Goal: Information Seeking & Learning: Learn about a topic

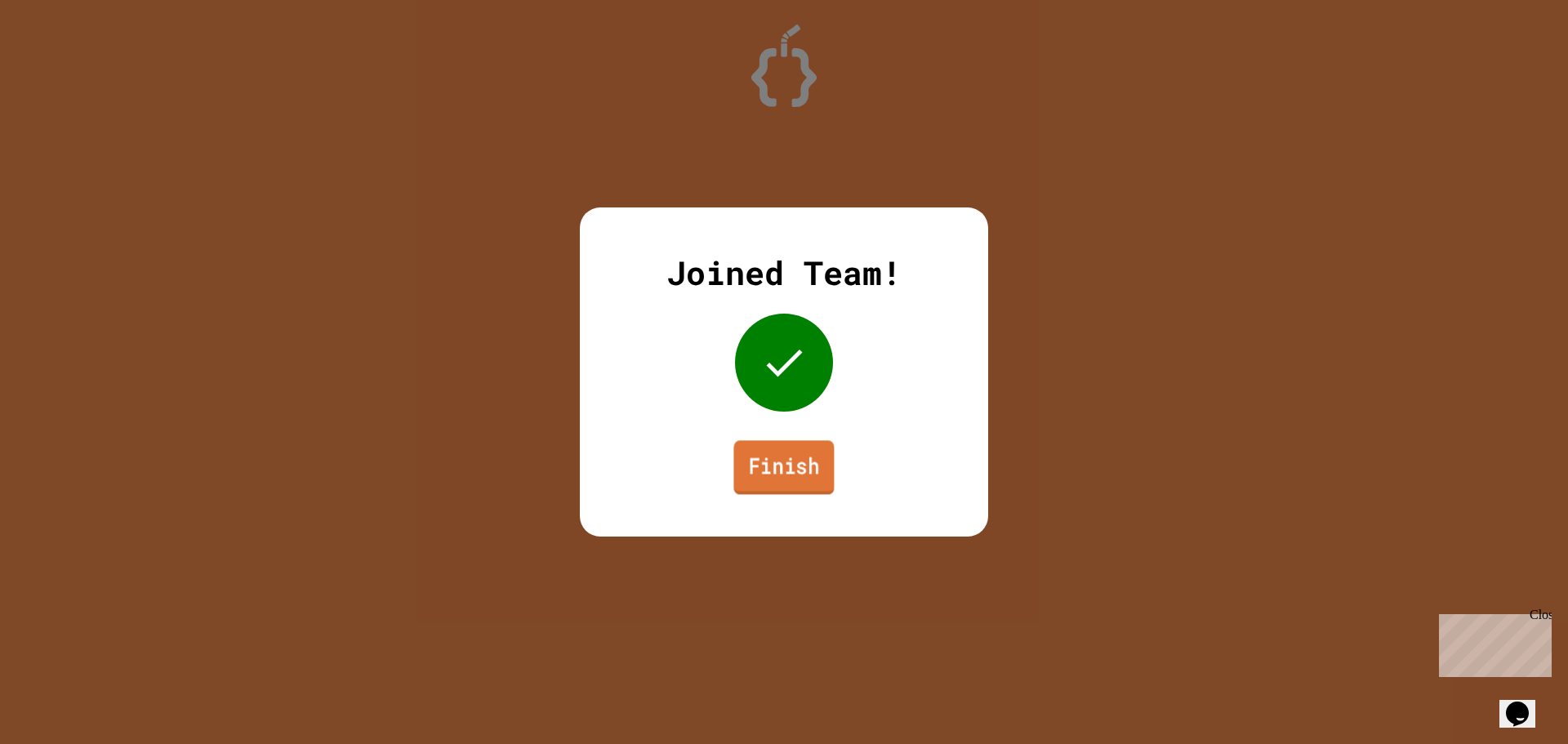
click at [797, 477] on link "Finish" at bounding box center [783, 467] width 100 height 54
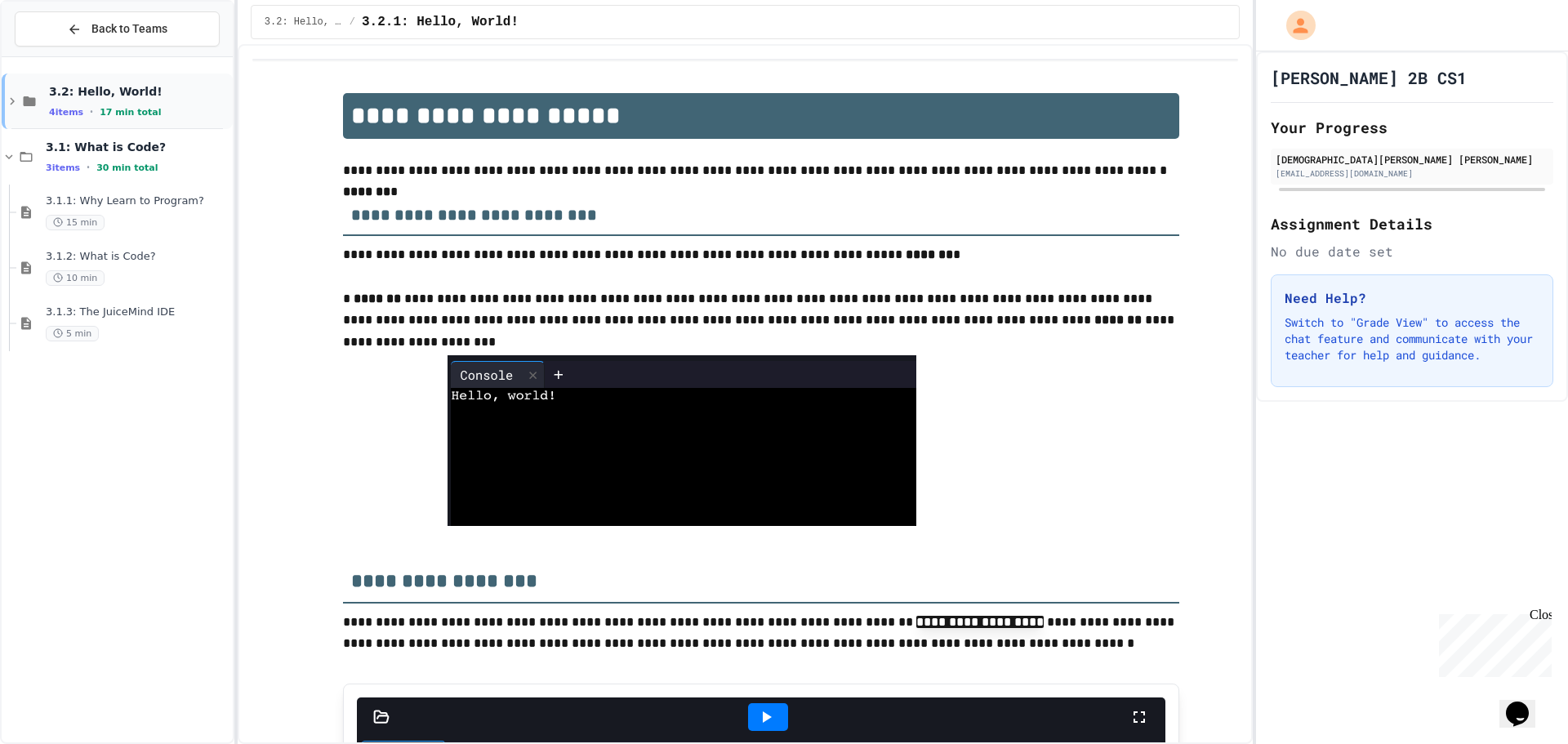
drag, startPoint x: 81, startPoint y: 27, endPoint x: 40, endPoint y: 86, distance: 71.8
click at [40, 86] on div "Back to Teams 3.2: Hello, World! 4 items • 17 min total 3.1: What is Code? 3 it…" at bounding box center [117, 372] width 234 height 744
click at [18, 101] on icon at bounding box center [12, 101] width 15 height 15
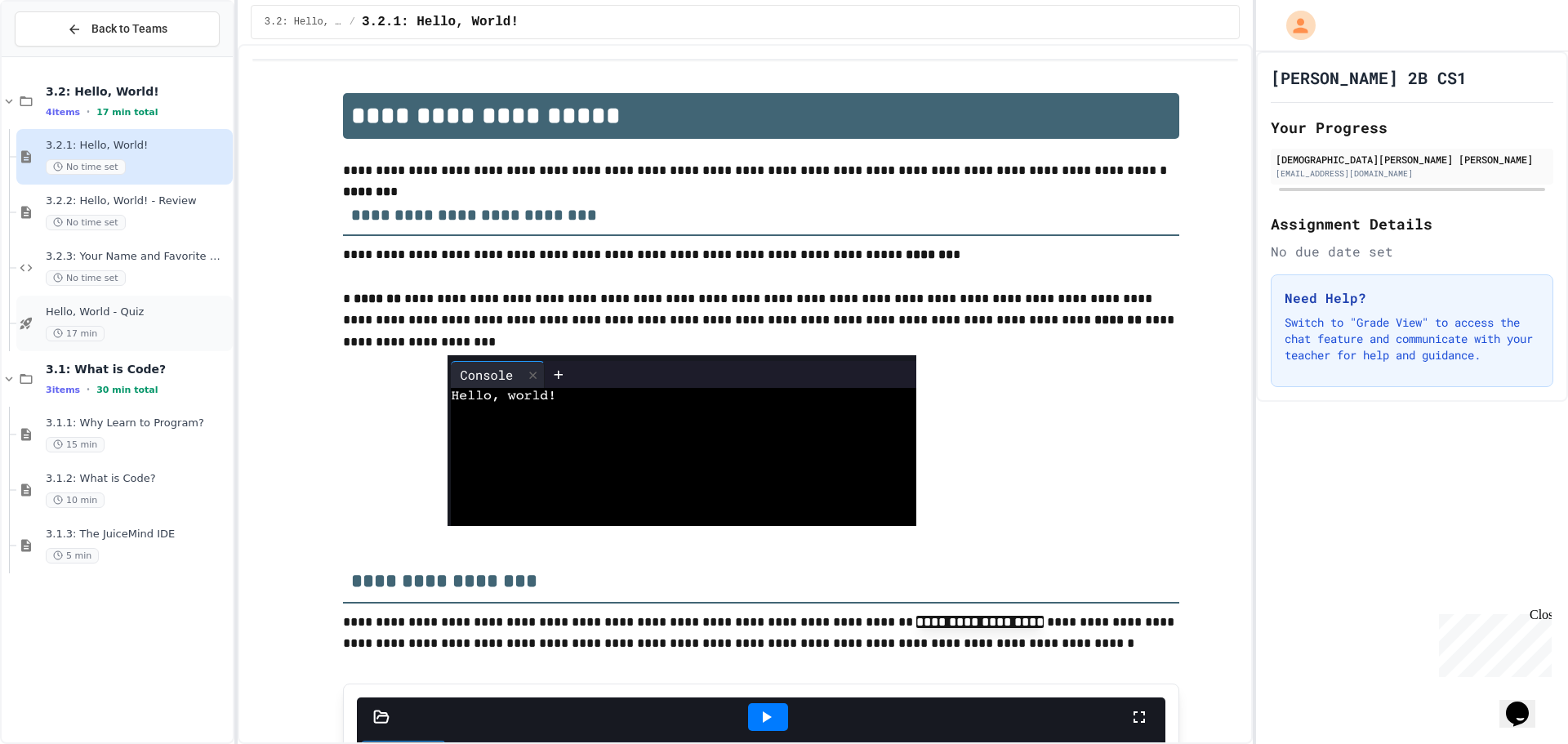
click at [126, 321] on div "Hello, World - Quiz 17 min" at bounding box center [137, 323] width 184 height 36
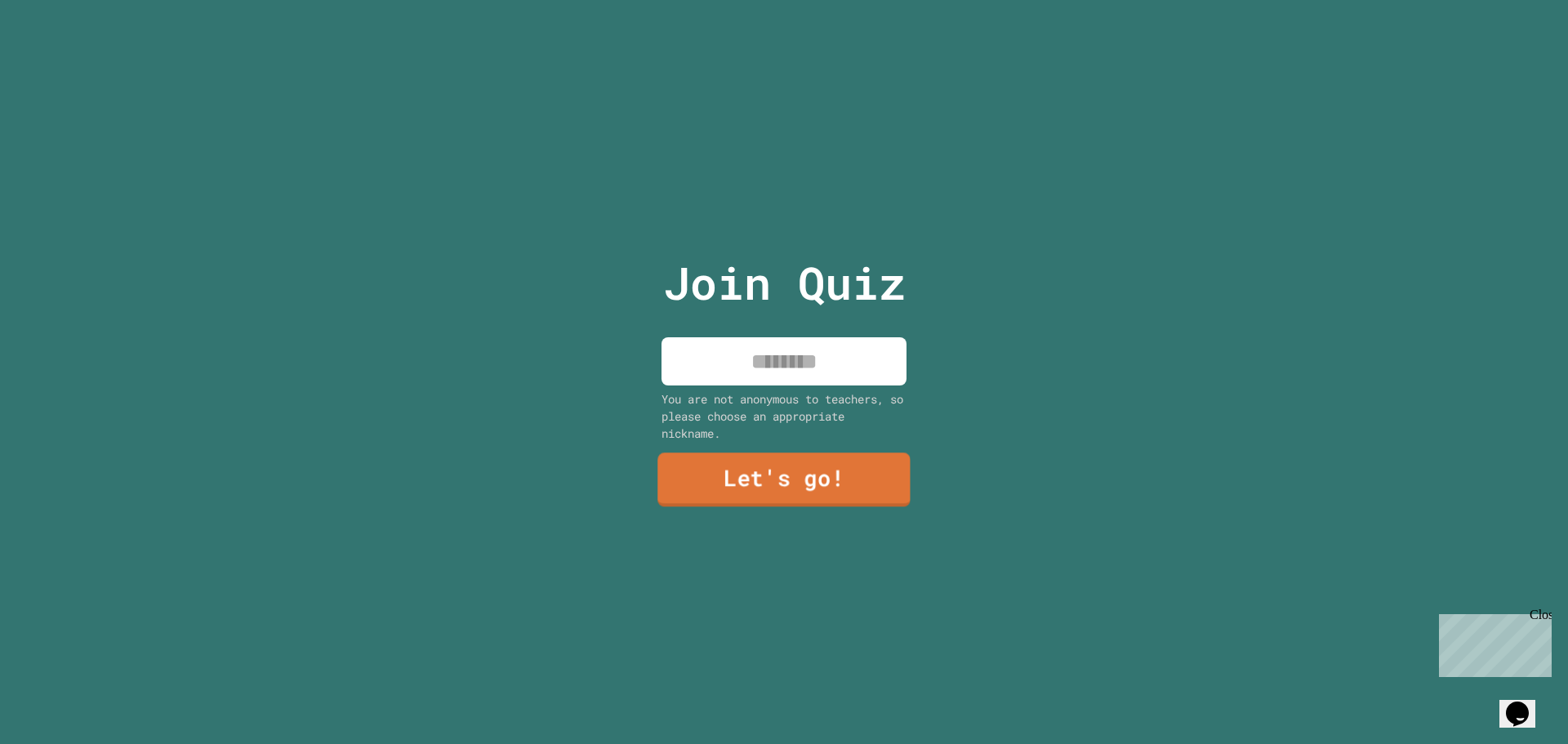
click at [666, 466] on link "Let's go!" at bounding box center [783, 480] width 252 height 54
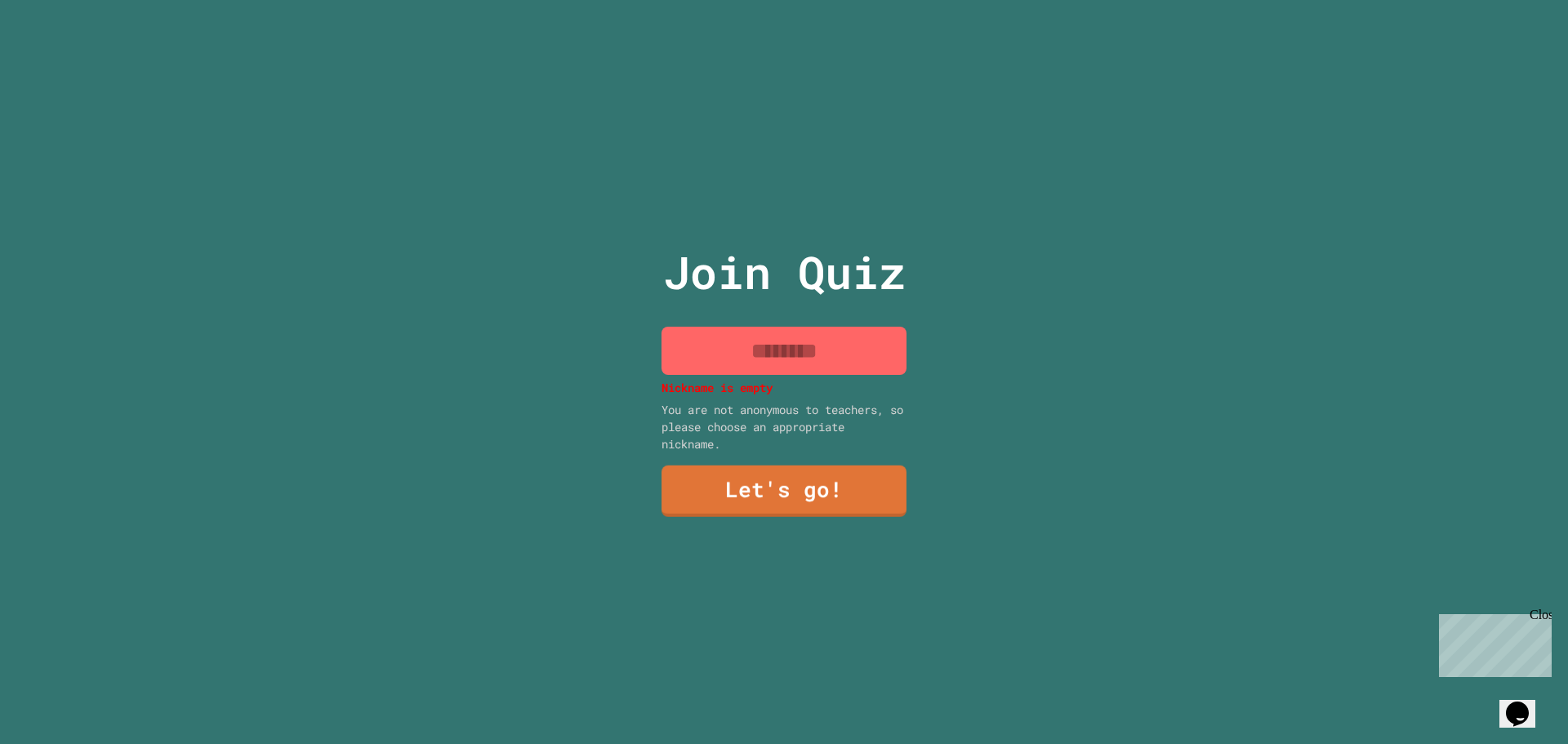
click at [685, 345] on input at bounding box center [784, 350] width 245 height 48
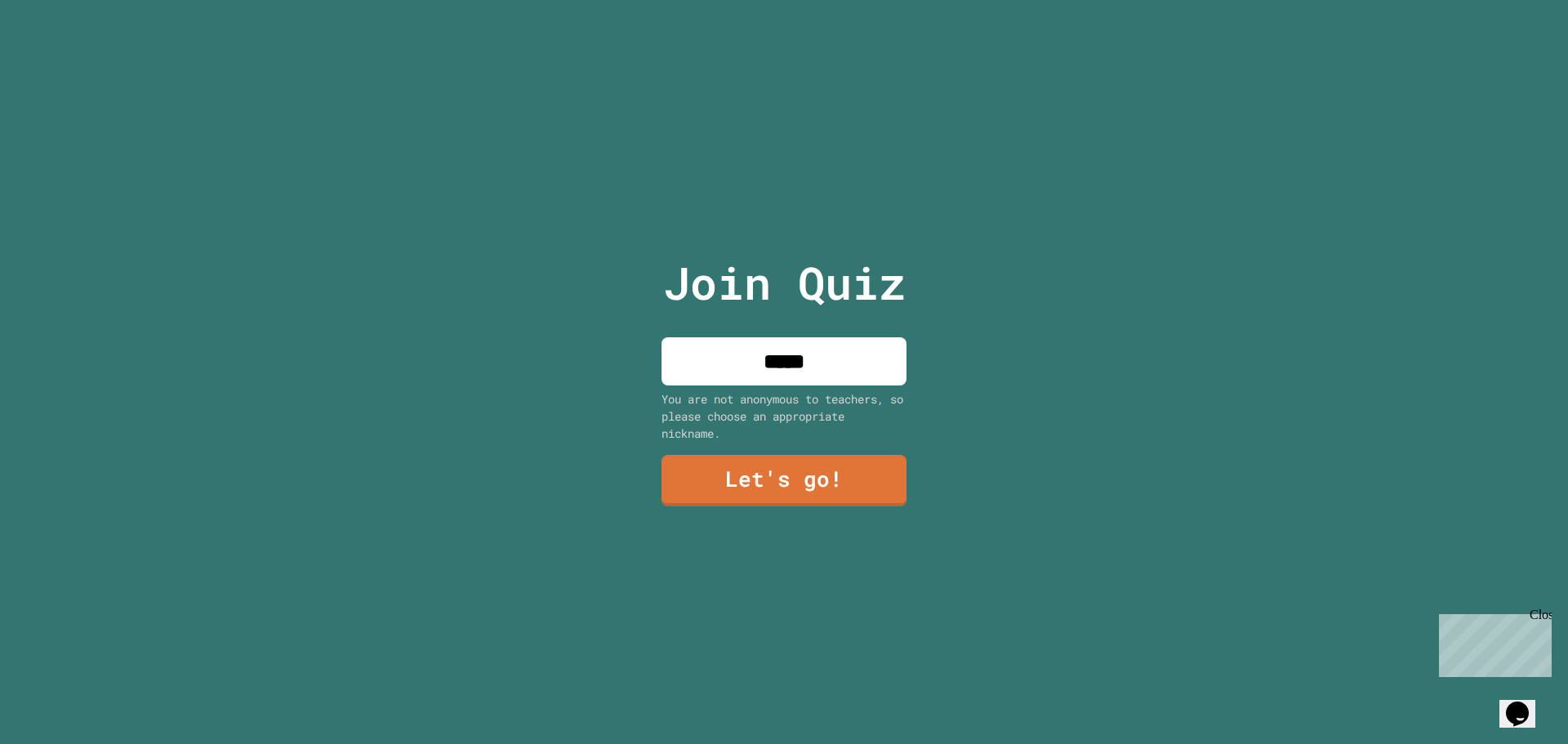
type input "*****"
click at [726, 458] on link "Let's go!" at bounding box center [783, 479] width 224 height 54
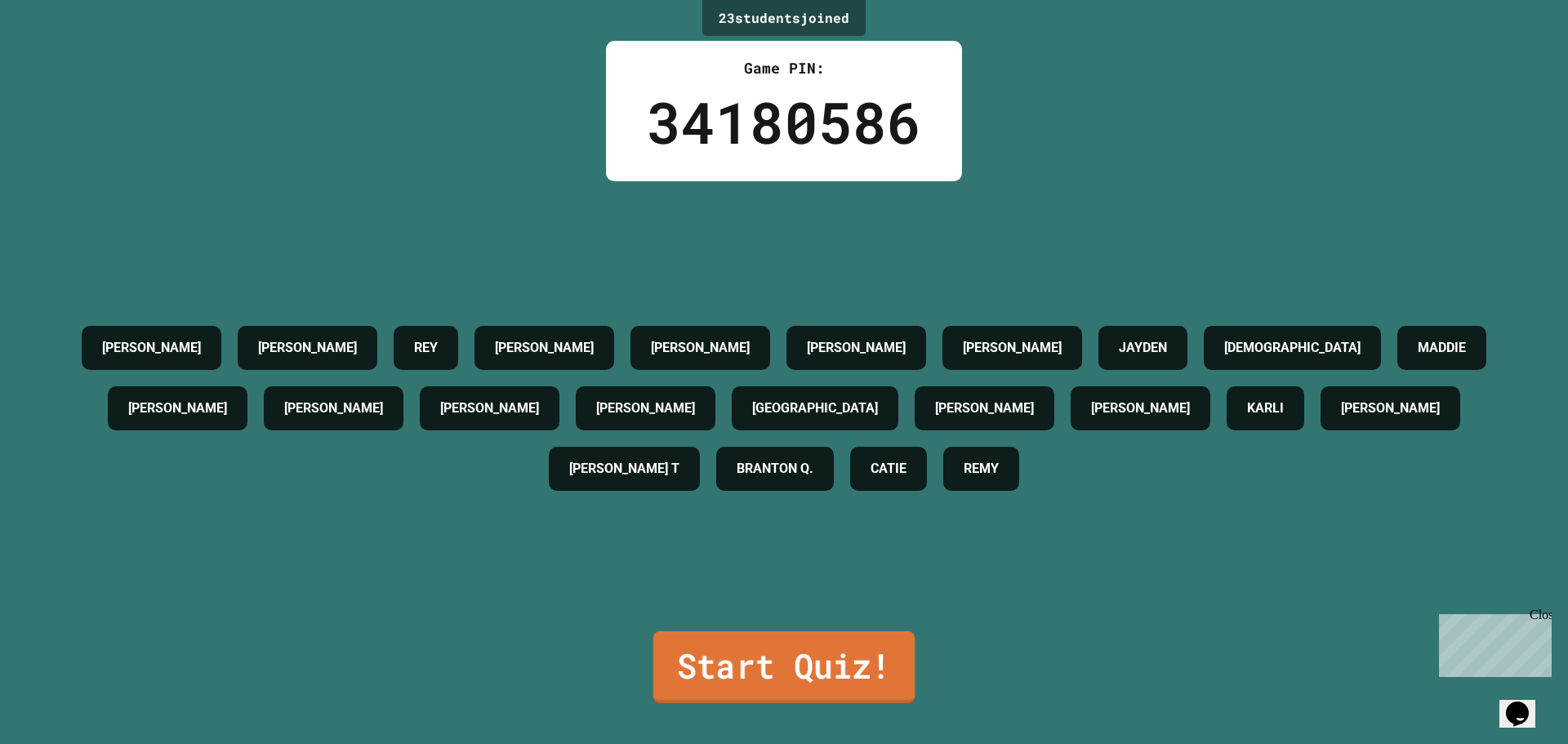
click at [734, 631] on link "Start Quiz!" at bounding box center [784, 667] width 262 height 72
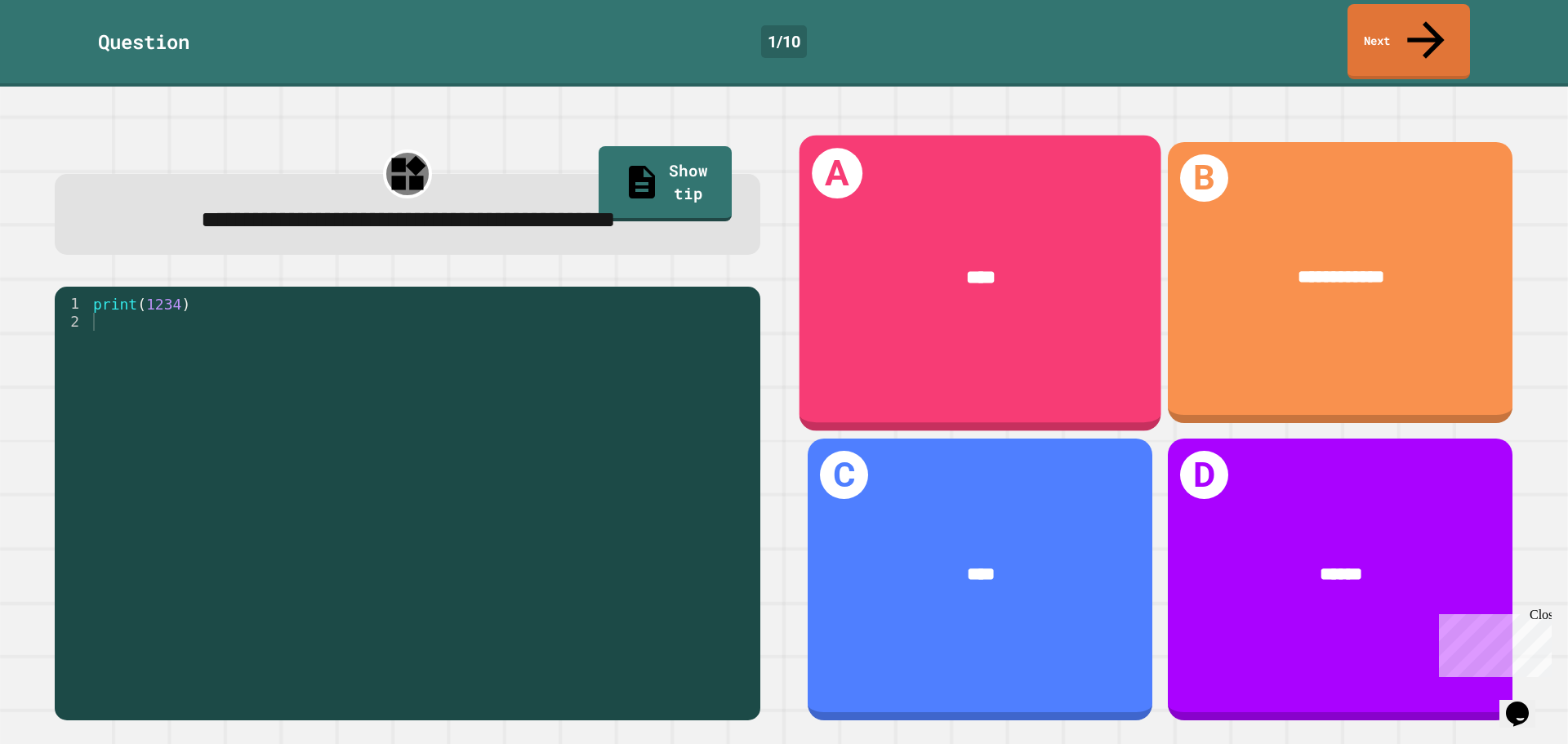
click at [841, 283] on div "****" at bounding box center [981, 278] width 362 height 105
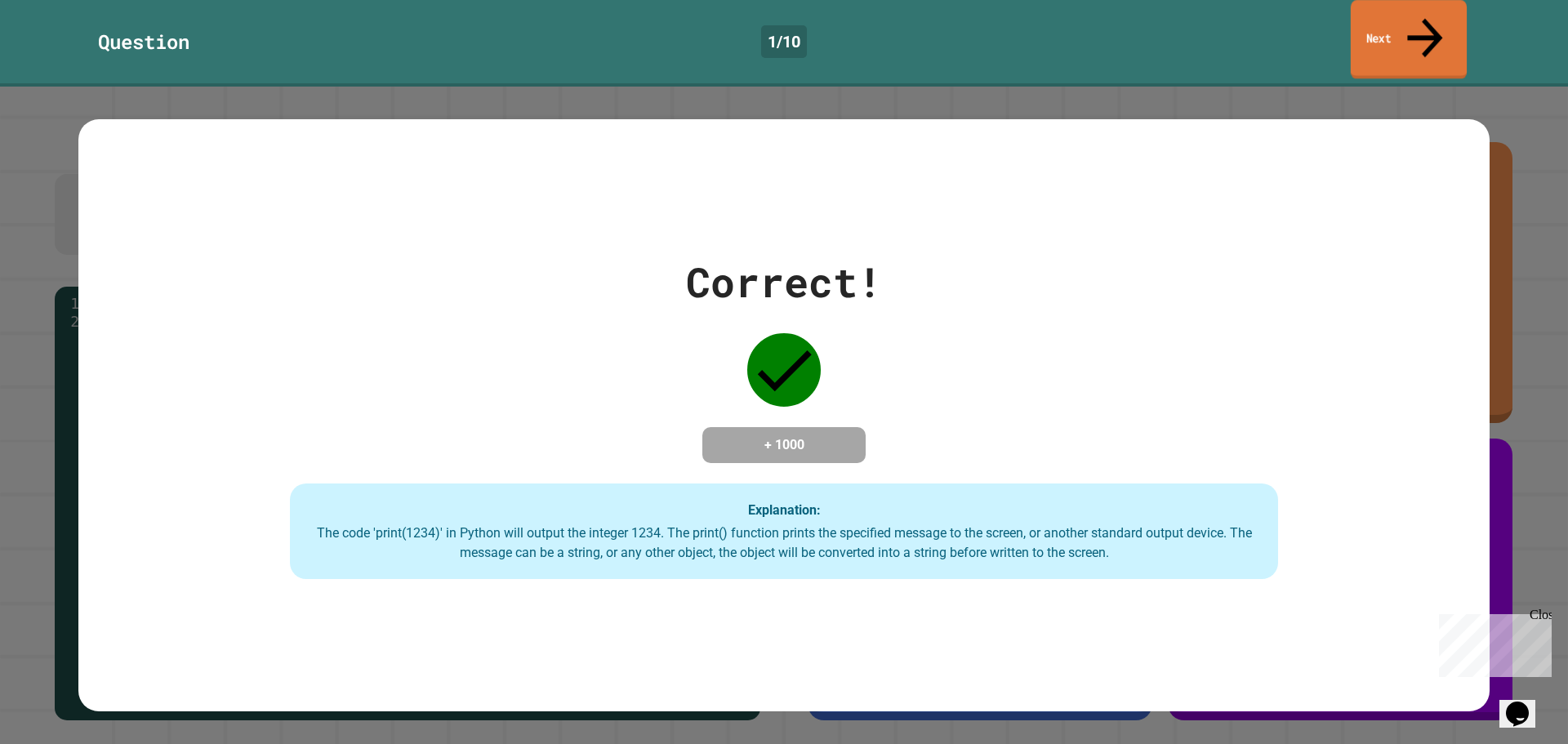
click at [1384, 22] on link "Next" at bounding box center [1408, 39] width 116 height 79
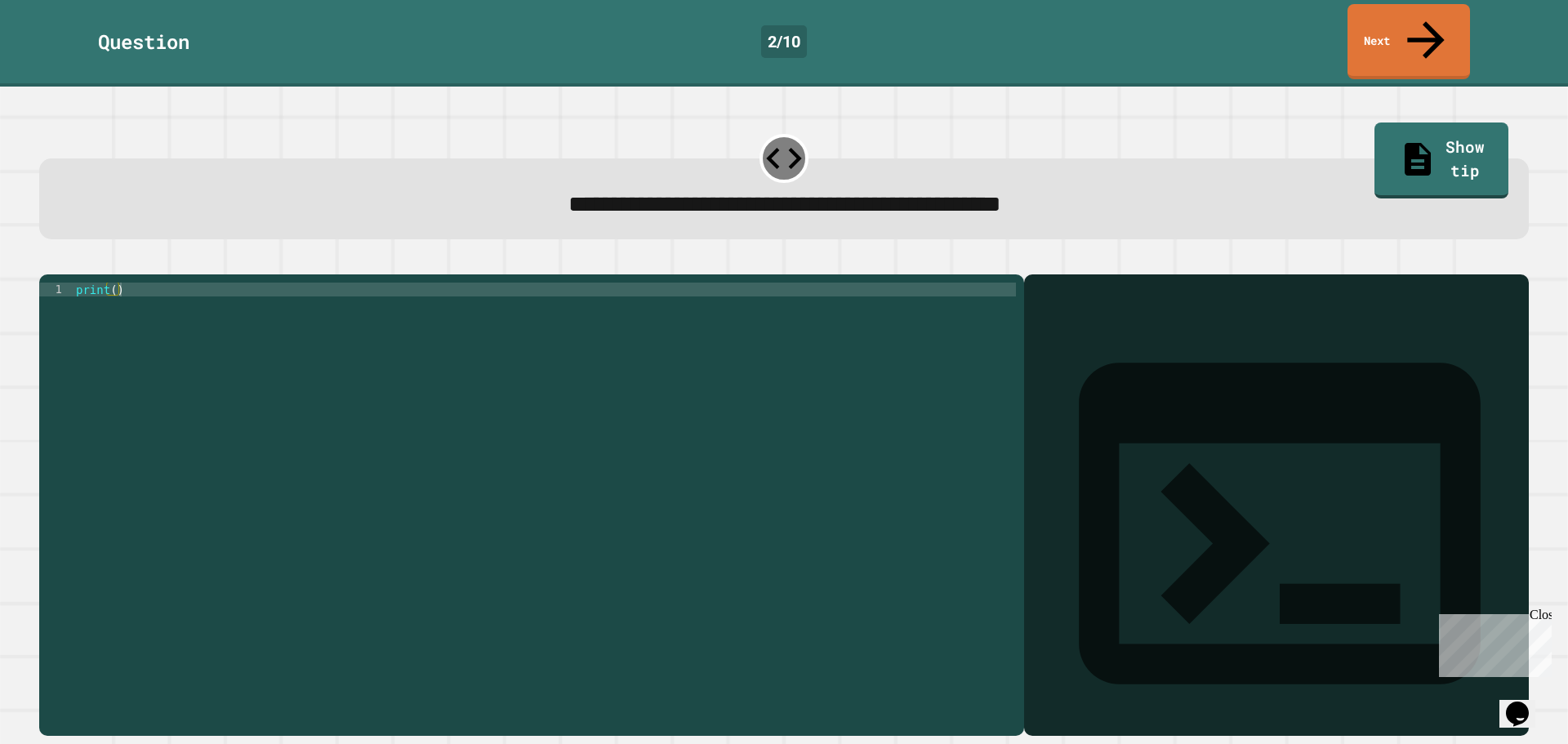
click at [1060, 341] on div at bounding box center [1276, 529] width 488 height 414
click at [699, 310] on div "print ( )" at bounding box center [545, 505] width 943 height 444
type textarea "**********"
click at [1383, 12] on link "Next" at bounding box center [1409, 39] width 111 height 79
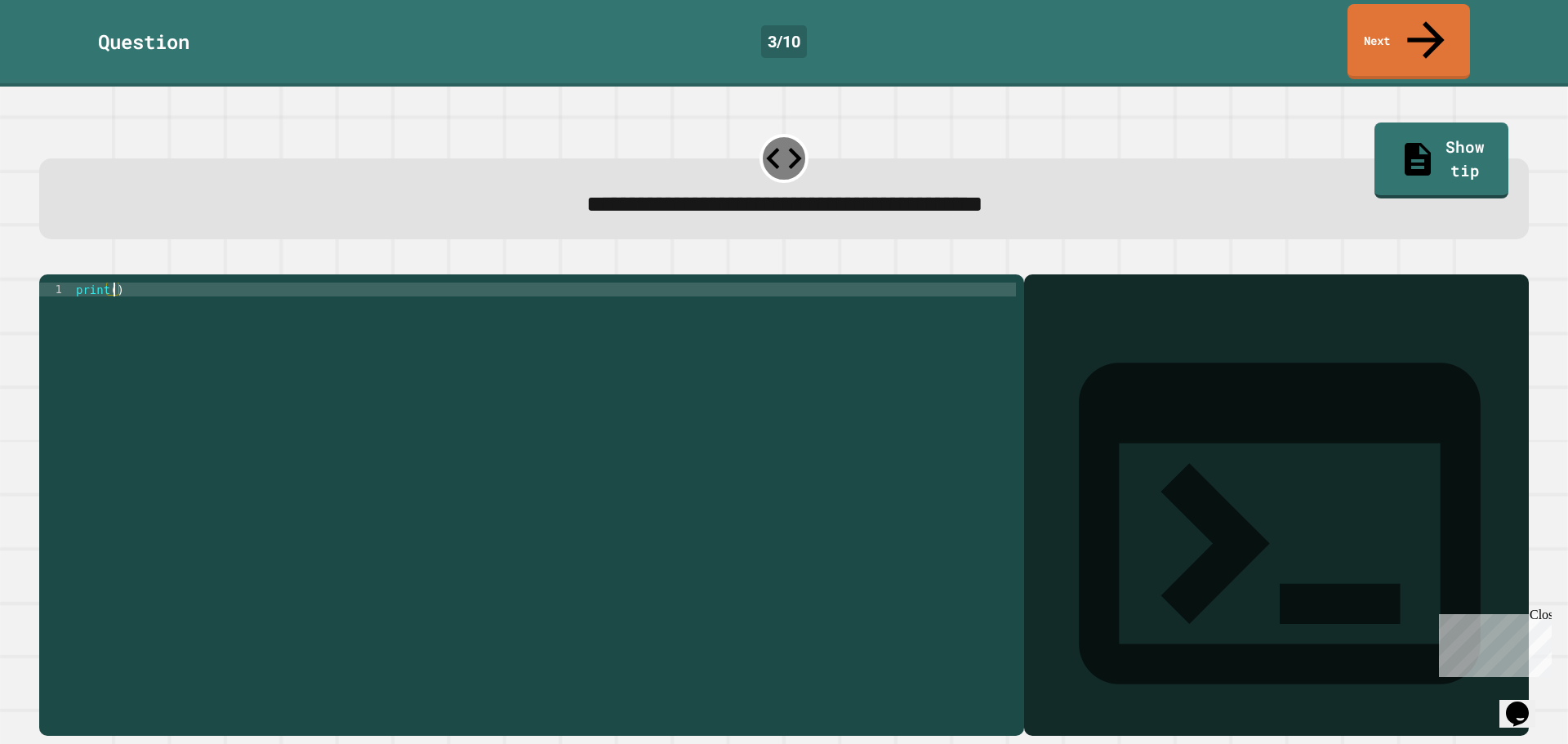
click at [116, 283] on div "print ( )" at bounding box center [545, 505] width 943 height 444
type textarea "**********"
click at [1438, 30] on link "Next" at bounding box center [1408, 40] width 121 height 79
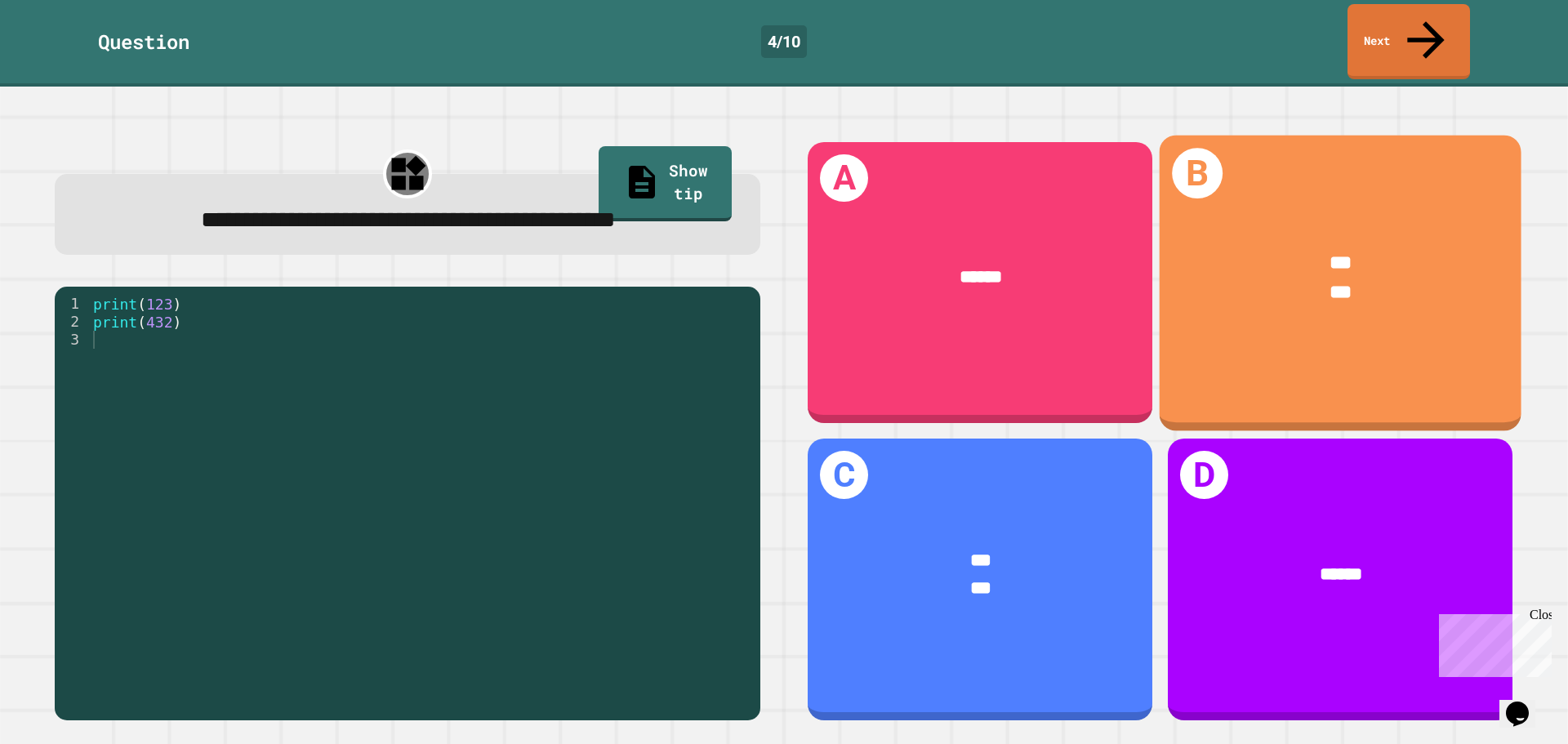
click at [1264, 278] on div "***" at bounding box center [1340, 293] width 285 height 30
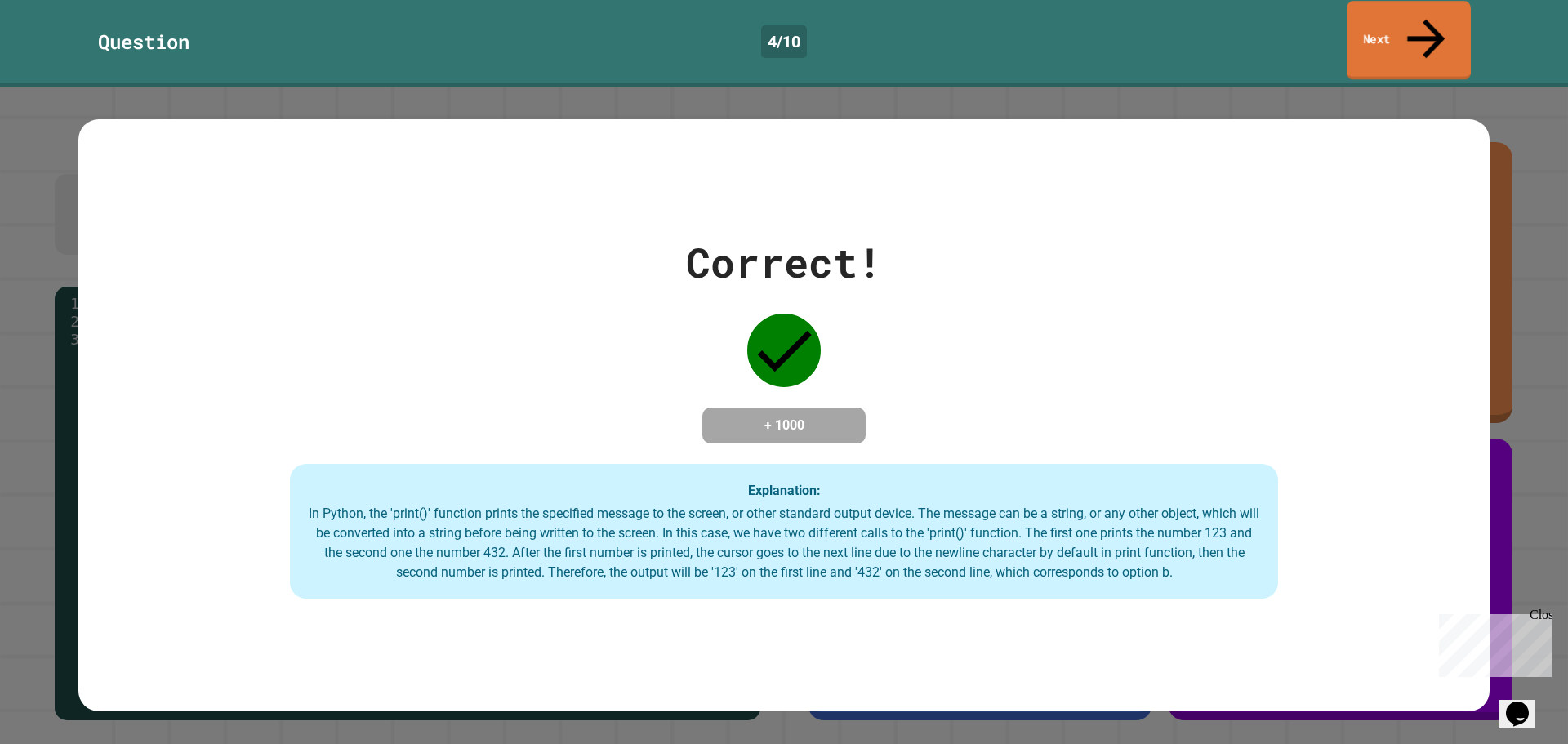
click at [1370, 24] on link "Next" at bounding box center [1408, 40] width 124 height 79
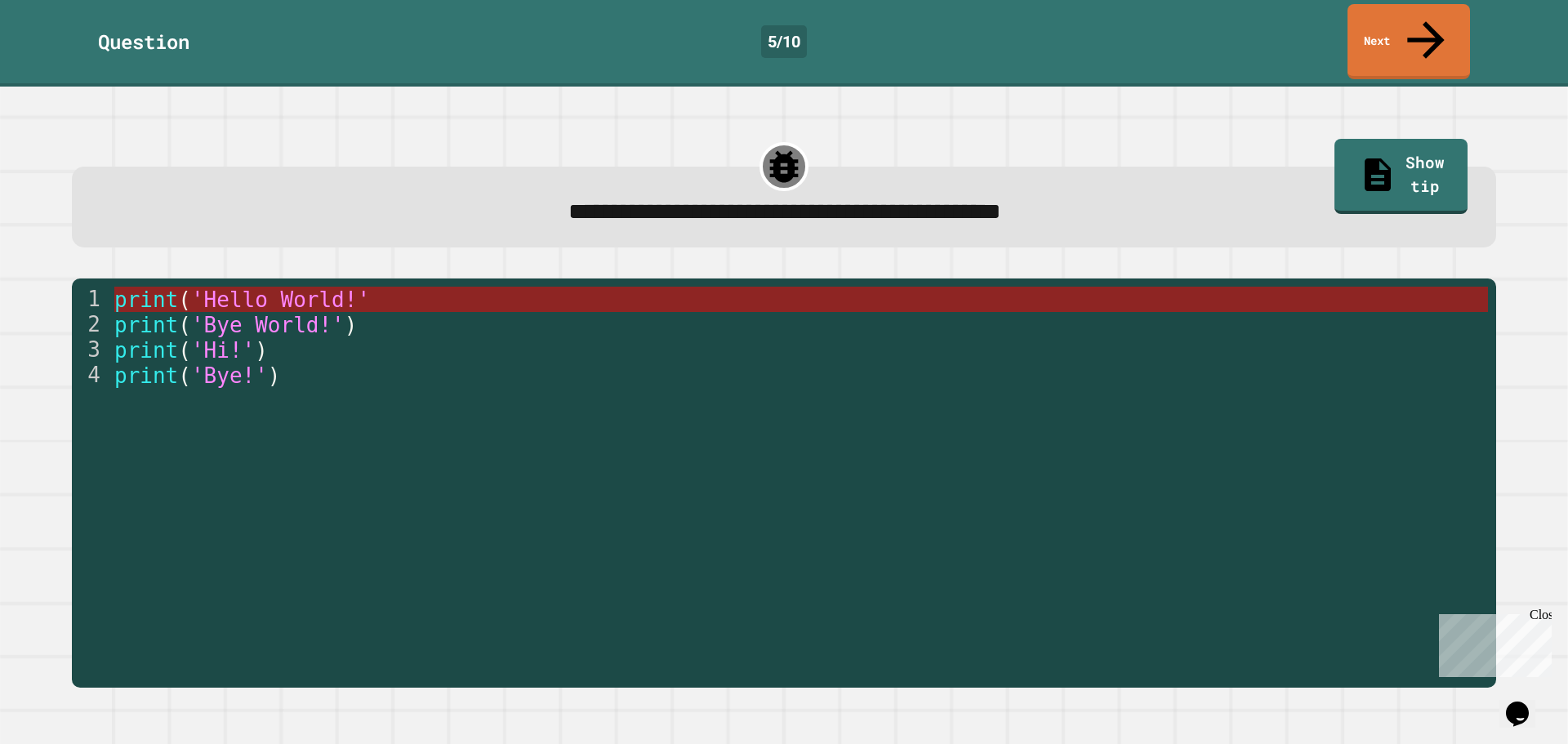
click at [312, 287] on span "'Hello World!'" at bounding box center [280, 299] width 178 height 24
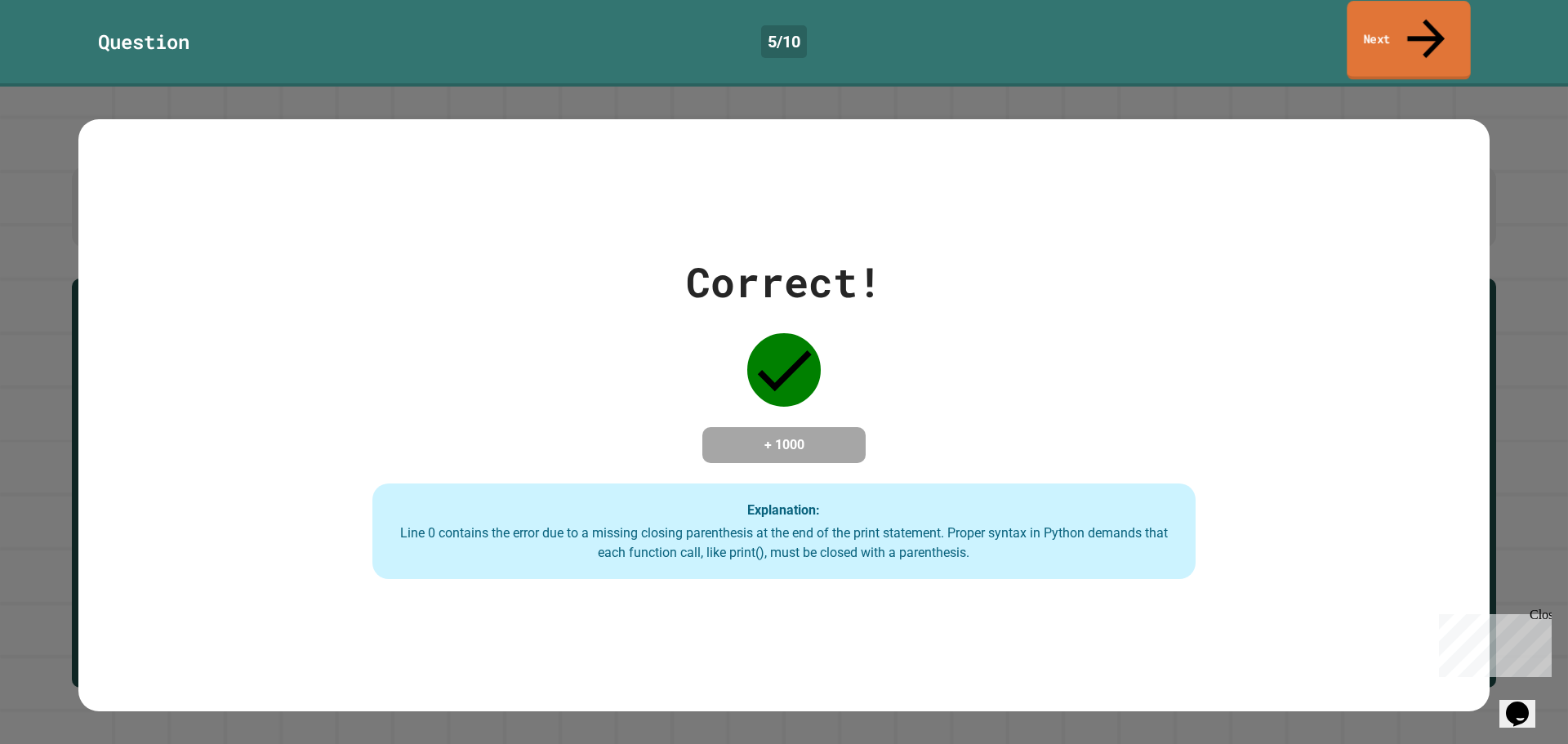
click at [1384, 25] on link "Next" at bounding box center [1408, 40] width 124 height 79
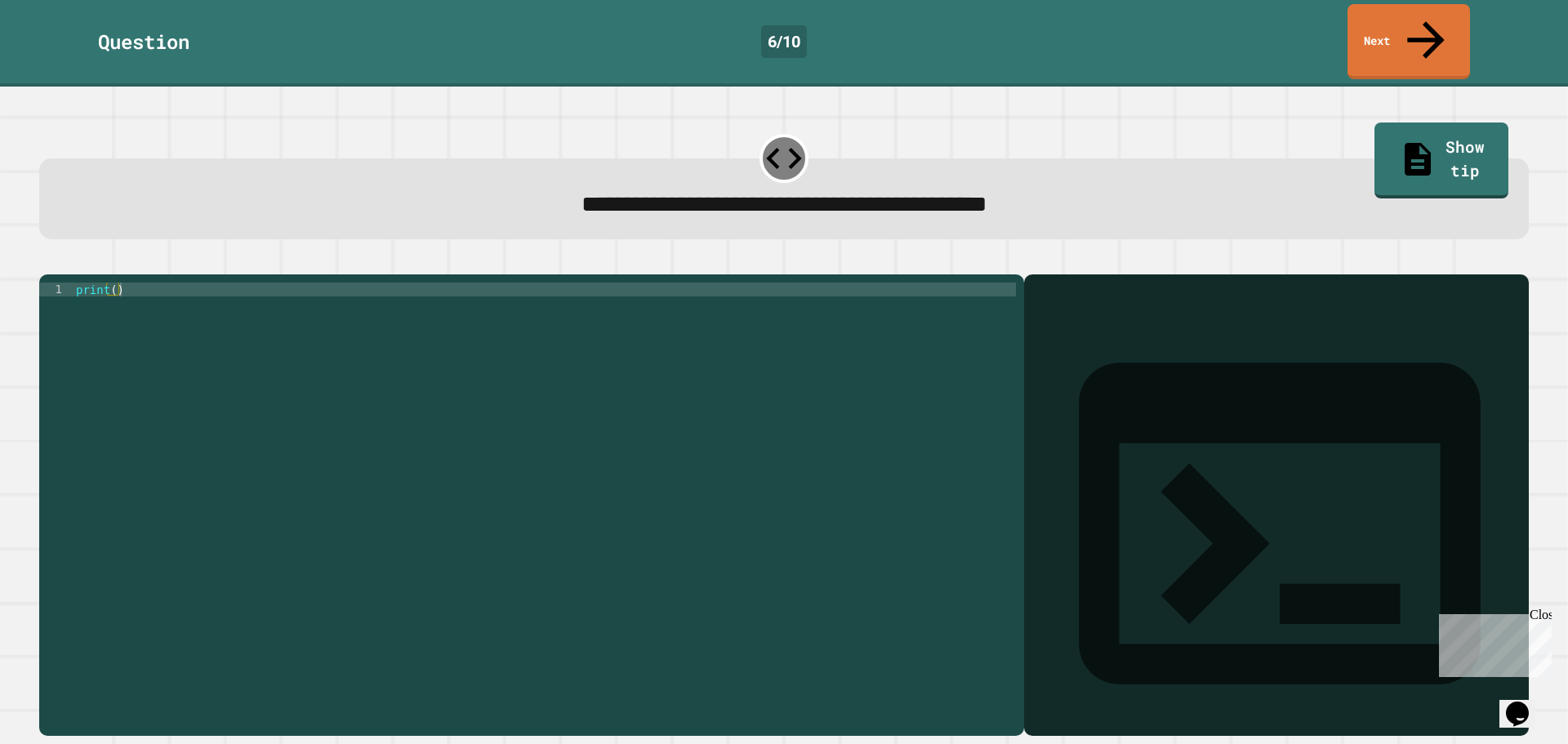
click at [113, 283] on div "print ( )" at bounding box center [545, 505] width 943 height 444
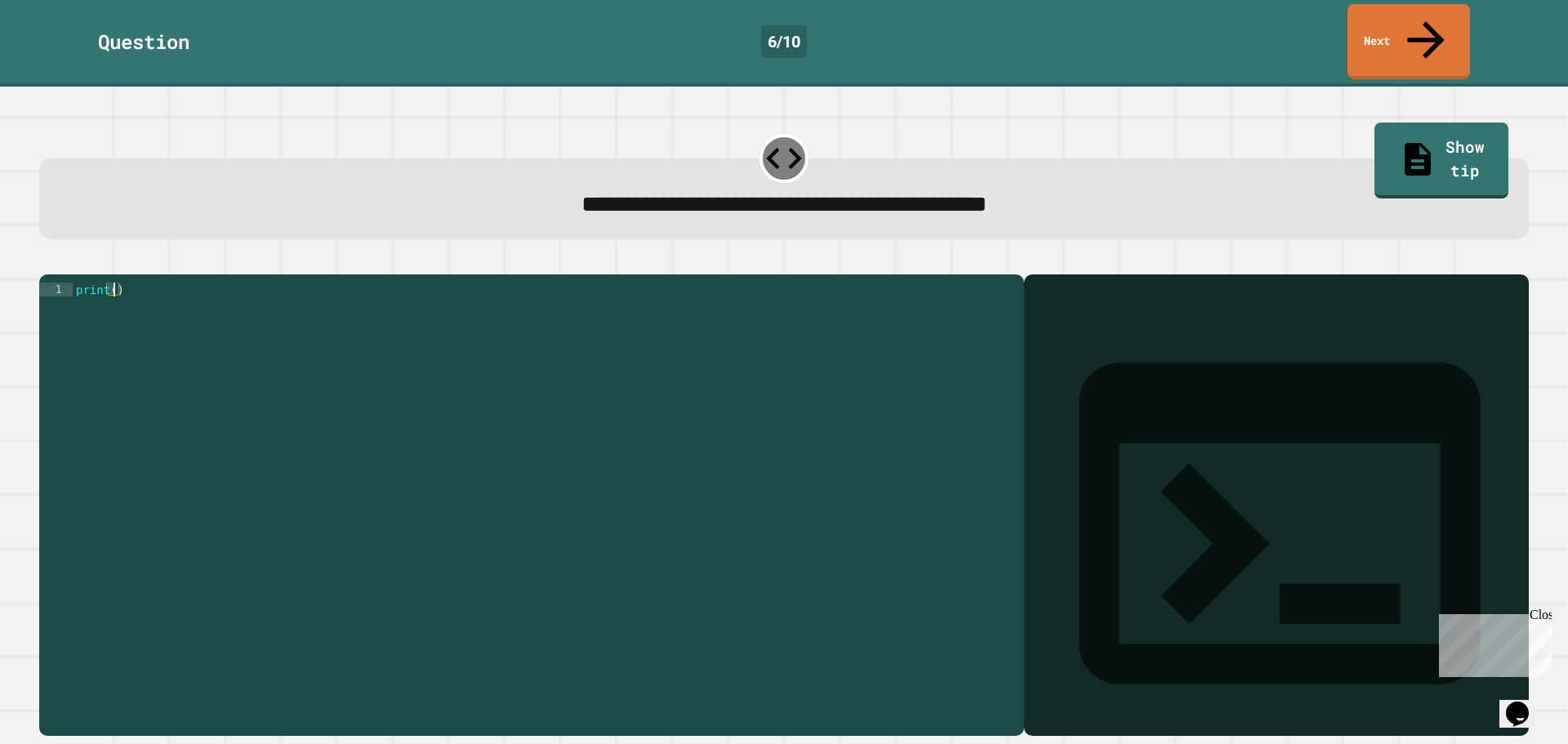
click at [114, 283] on div "print ( )" at bounding box center [545, 505] width 943 height 444
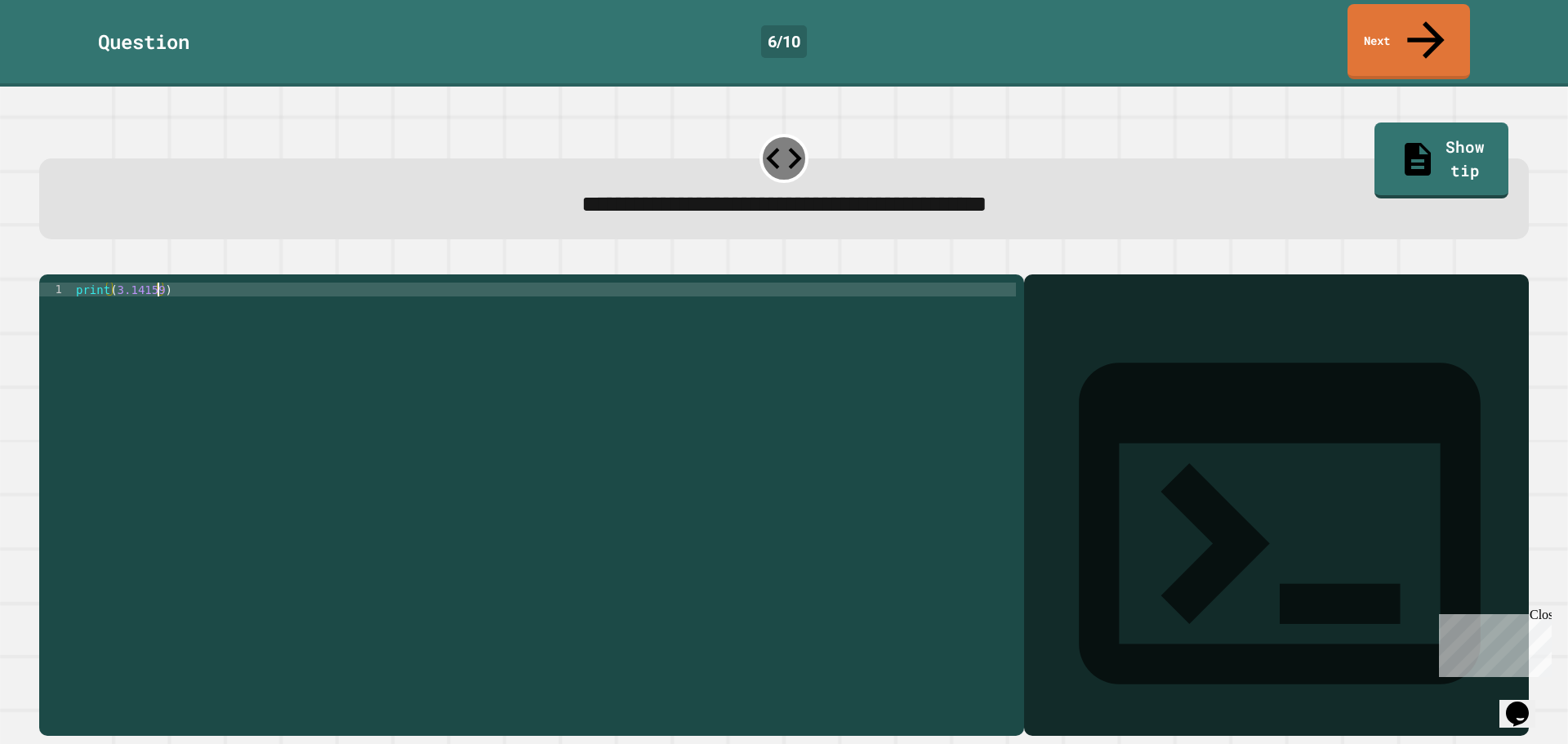
type textarea "**********"
click at [1091, 295] on div "Output shell" at bounding box center [1277, 533] width 505 height 519
drag, startPoint x: 1197, startPoint y: 323, endPoint x: 1248, endPoint y: 298, distance: 56.8
click at [1196, 323] on div at bounding box center [1276, 529] width 488 height 414
click at [1388, 119] on link "Show tip" at bounding box center [1440, 158] width 131 height 79
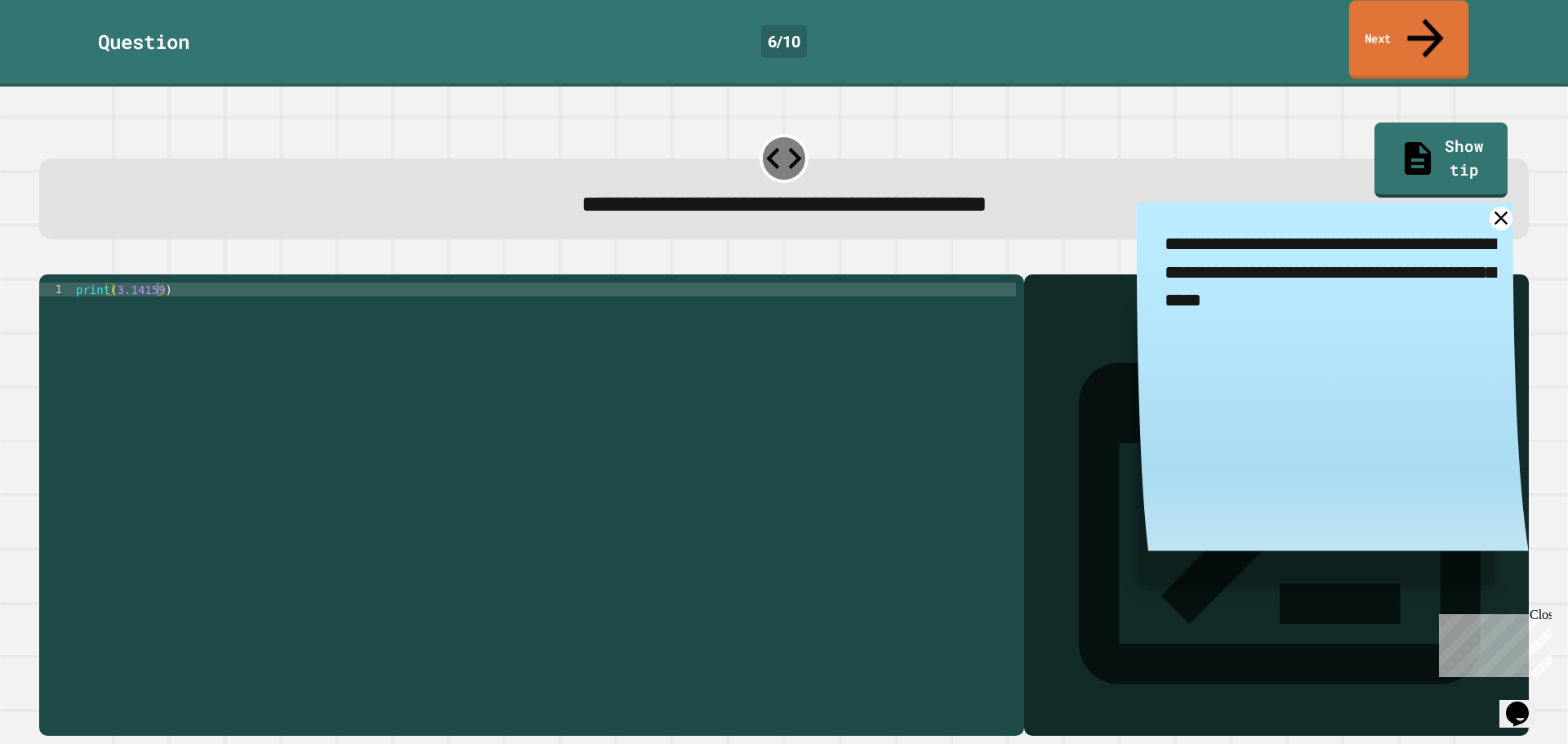
click at [1384, 32] on link "Next" at bounding box center [1409, 40] width 120 height 79
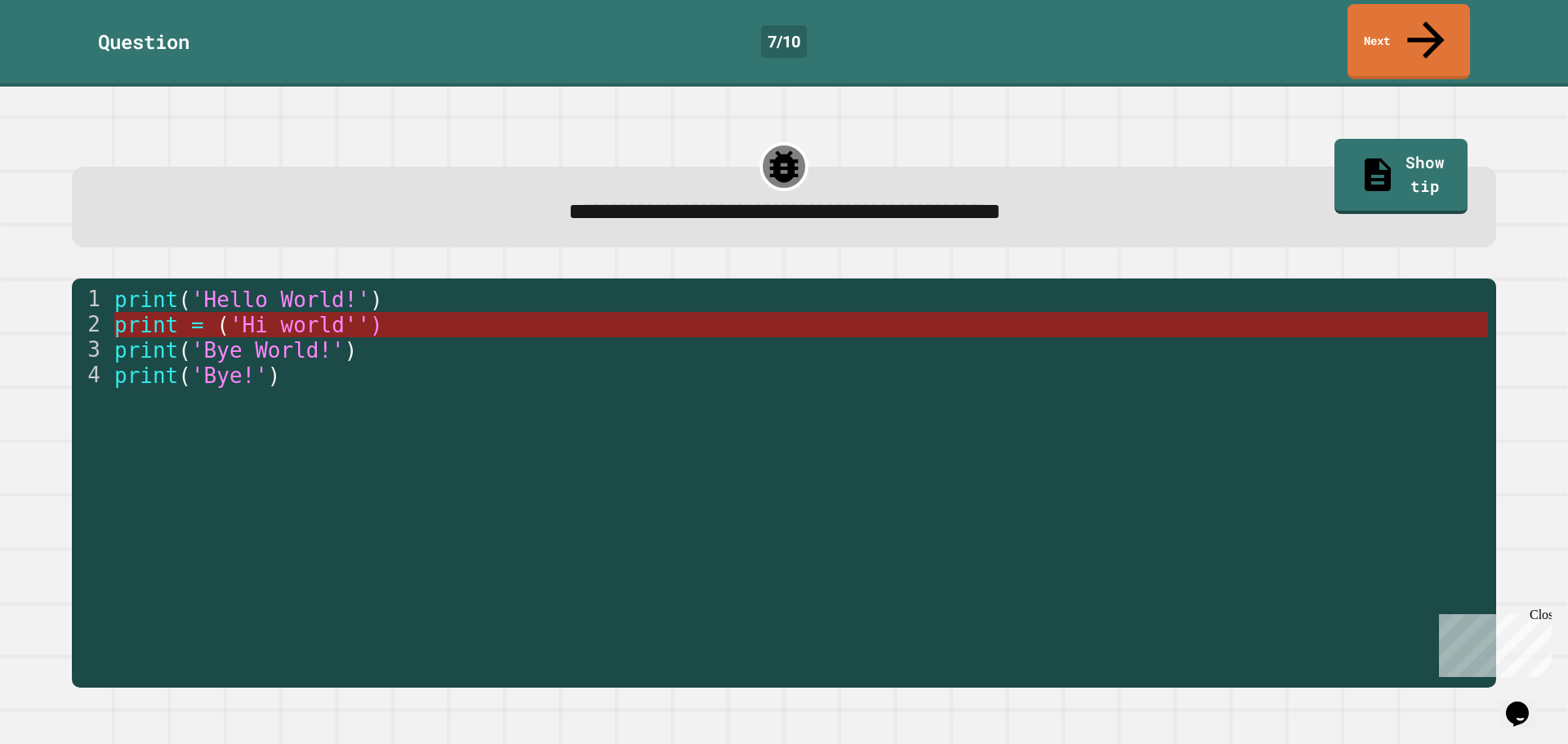
click at [319, 312] on span "'Hi world'')" at bounding box center [305, 325] width 153 height 24
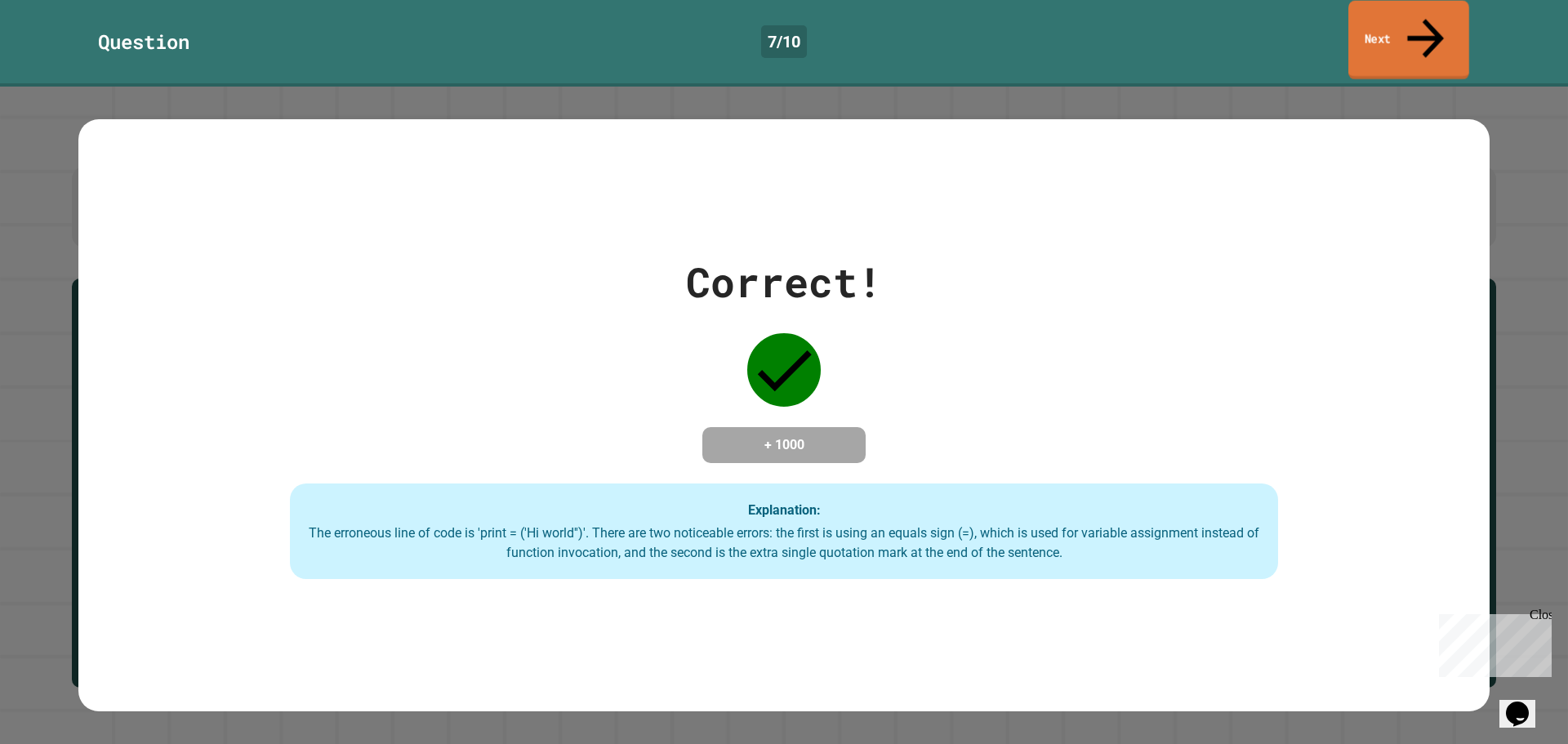
click at [1422, 32] on link "Next" at bounding box center [1408, 40] width 121 height 79
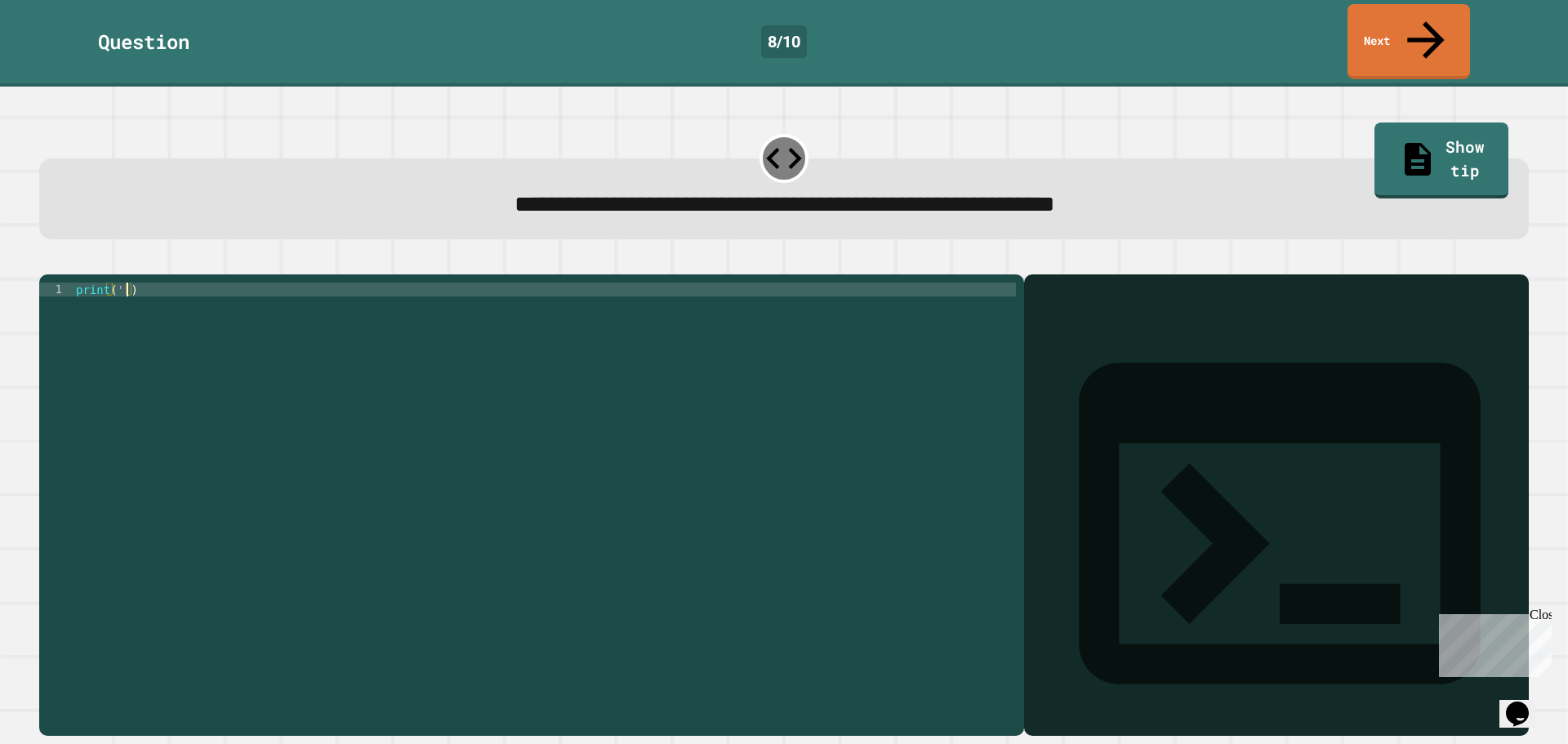
click at [124, 283] on div "print ( '' )" at bounding box center [545, 505] width 943 height 444
click at [120, 283] on div "print ( '' )" at bounding box center [545, 505] width 943 height 444
type textarea "**********"
click at [1361, 29] on link "Next" at bounding box center [1408, 39] width 116 height 79
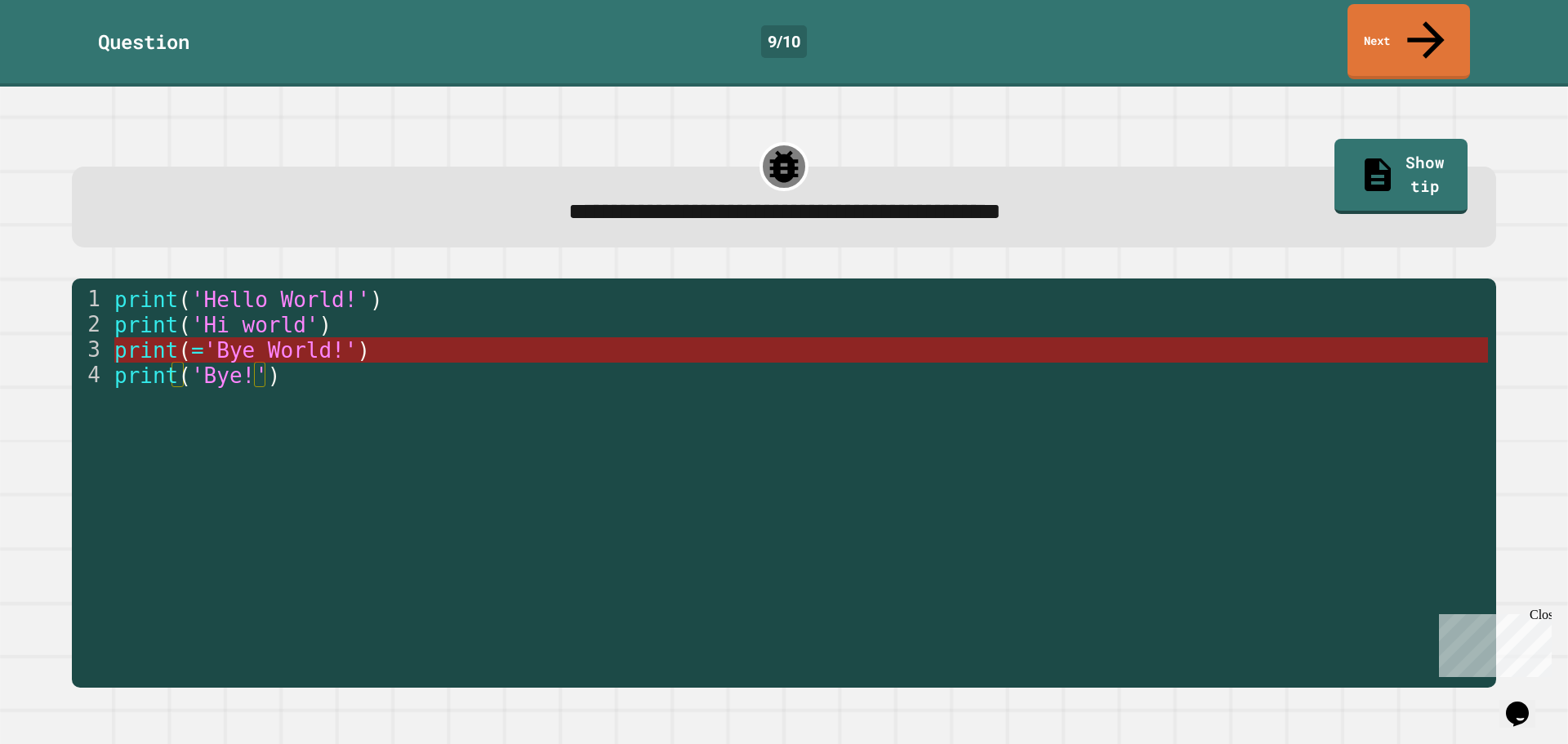
click at [302, 338] on span "'Bye World!'" at bounding box center [280, 350] width 153 height 24
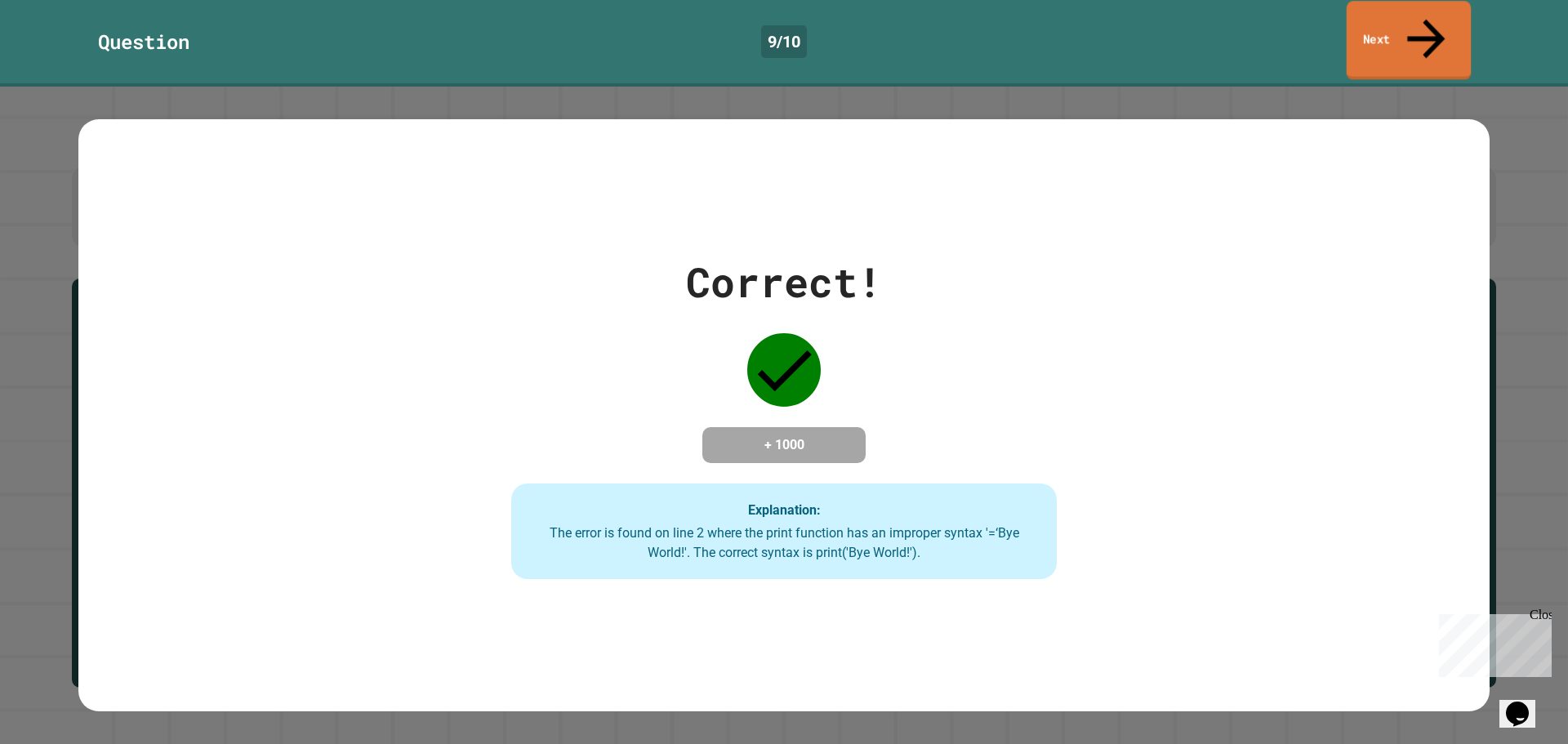
drag, startPoint x: 1403, startPoint y: 4, endPoint x: 1390, endPoint y: 11, distance: 14.8
click at [1399, 8] on link "Next" at bounding box center [1409, 40] width 125 height 79
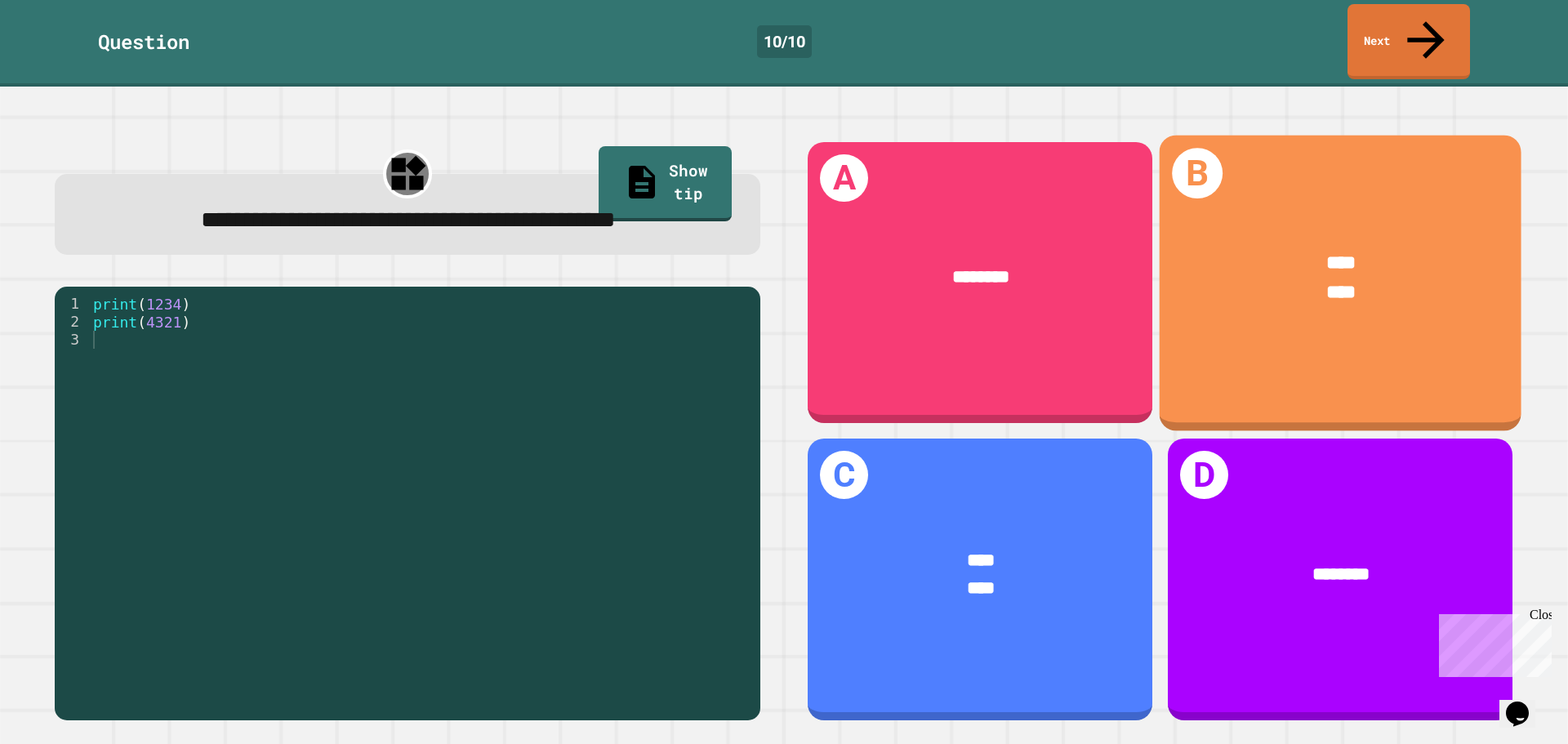
click at [1290, 316] on div "B **** ****" at bounding box center [1340, 283] width 362 height 296
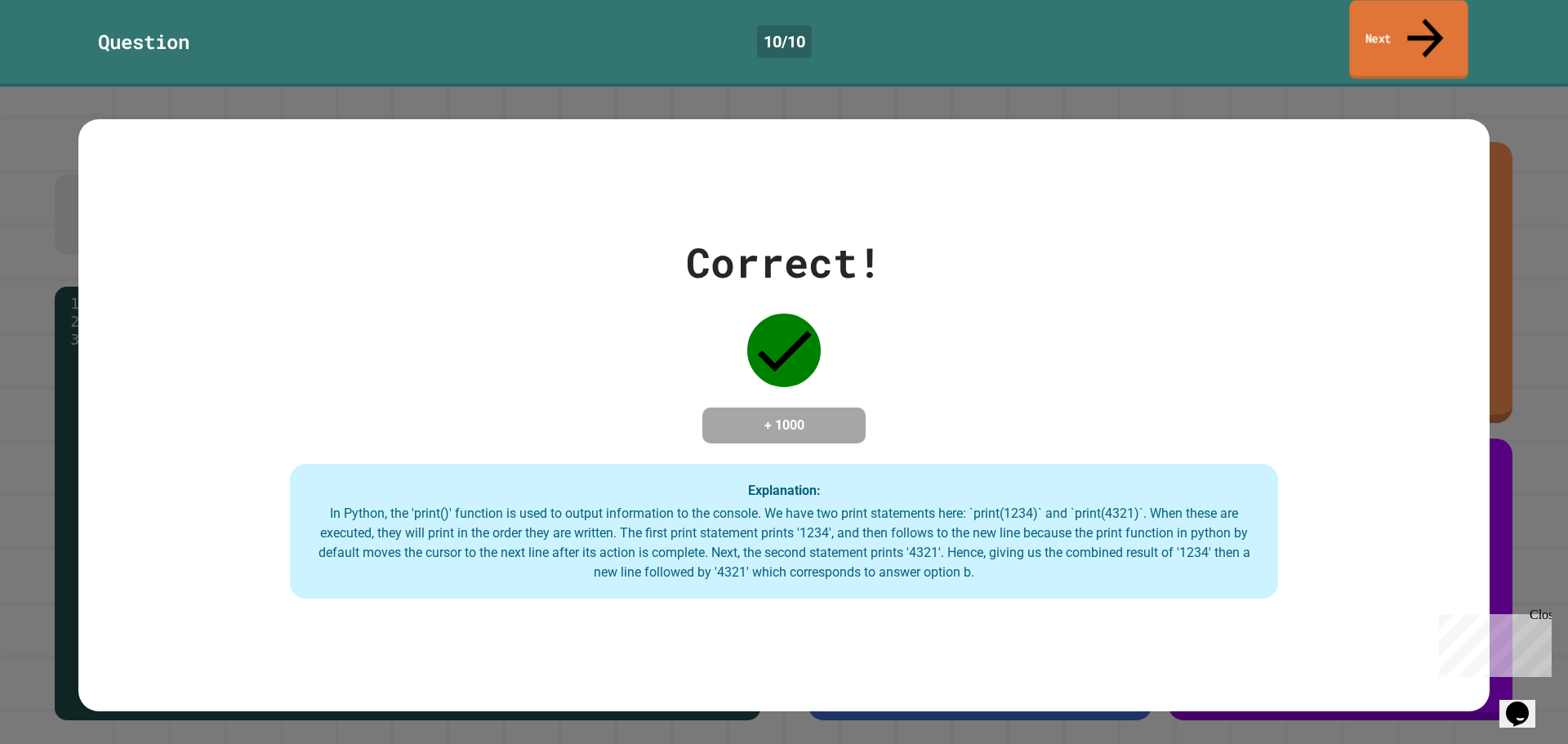
click at [1380, 11] on link "Next" at bounding box center [1408, 39] width 118 height 79
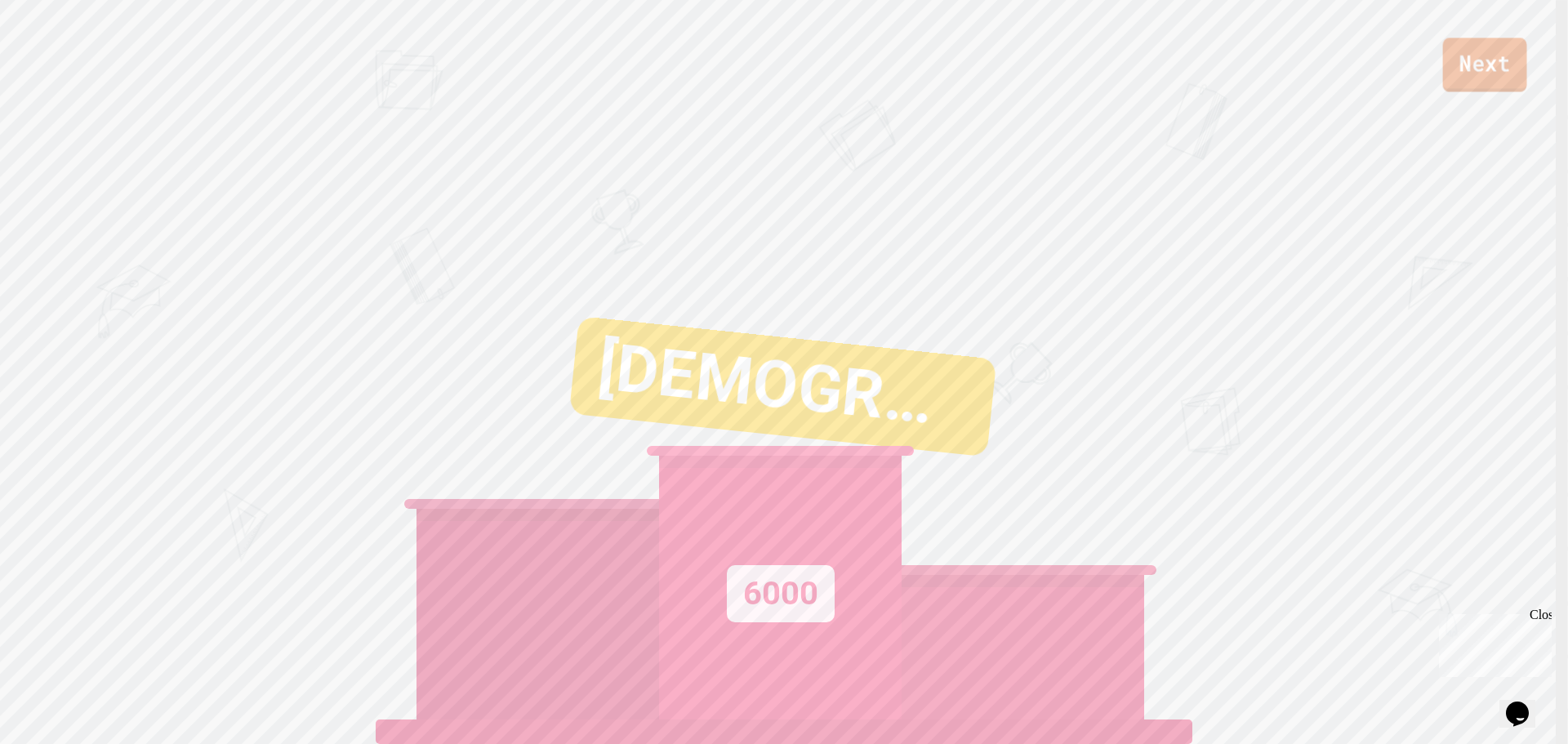
click at [1453, 56] on link "Next" at bounding box center [1484, 64] width 84 height 54
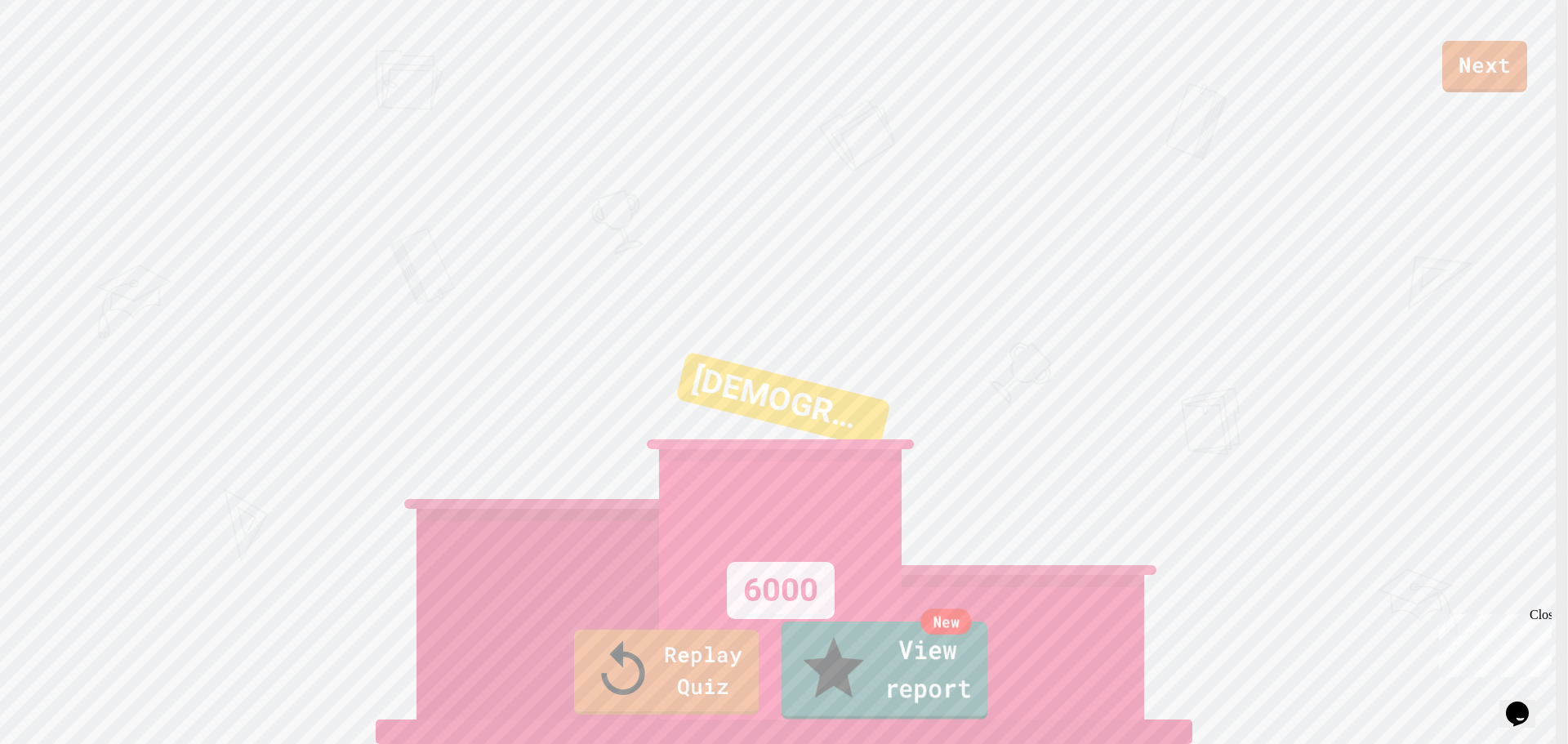
click at [816, 682] on icon at bounding box center [834, 668] width 73 height 77
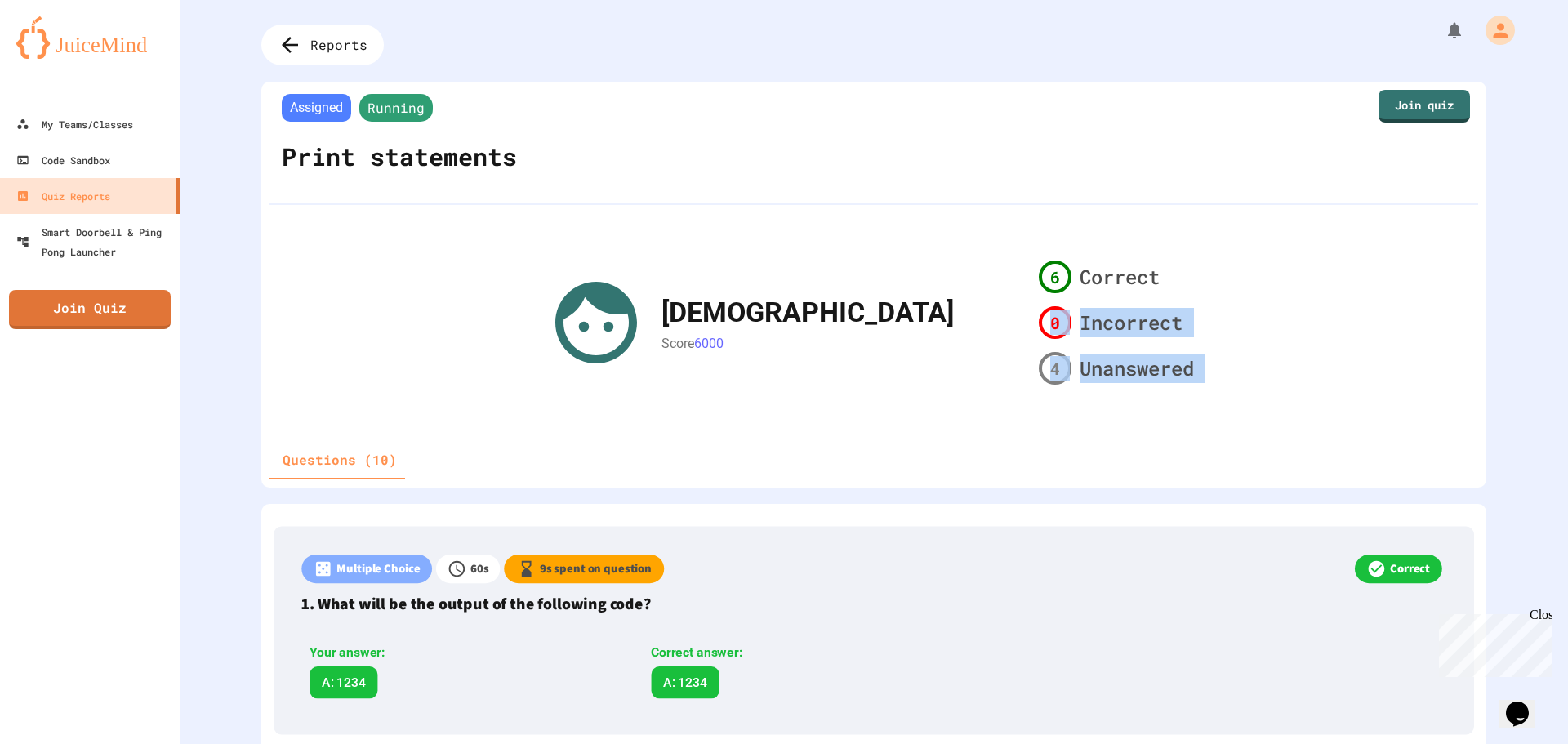
drag, startPoint x: 1040, startPoint y: 318, endPoint x: 1165, endPoint y: 406, distance: 152.9
click at [1175, 406] on div "Assigned Running Print statements Join quiz JESUS Score 6000 6 Correct 0 Incorr…" at bounding box center [874, 285] width 1225 height 406
click at [1066, 417] on div "Assigned Running Print statements Join quiz JESUS Score 6000 6 Correct 0 Incorr…" at bounding box center [874, 285] width 1225 height 406
click at [922, 409] on div "Assigned Running Print statements Join quiz JESUS Score 6000 6 Correct 0 Incorr…" at bounding box center [874, 285] width 1225 height 406
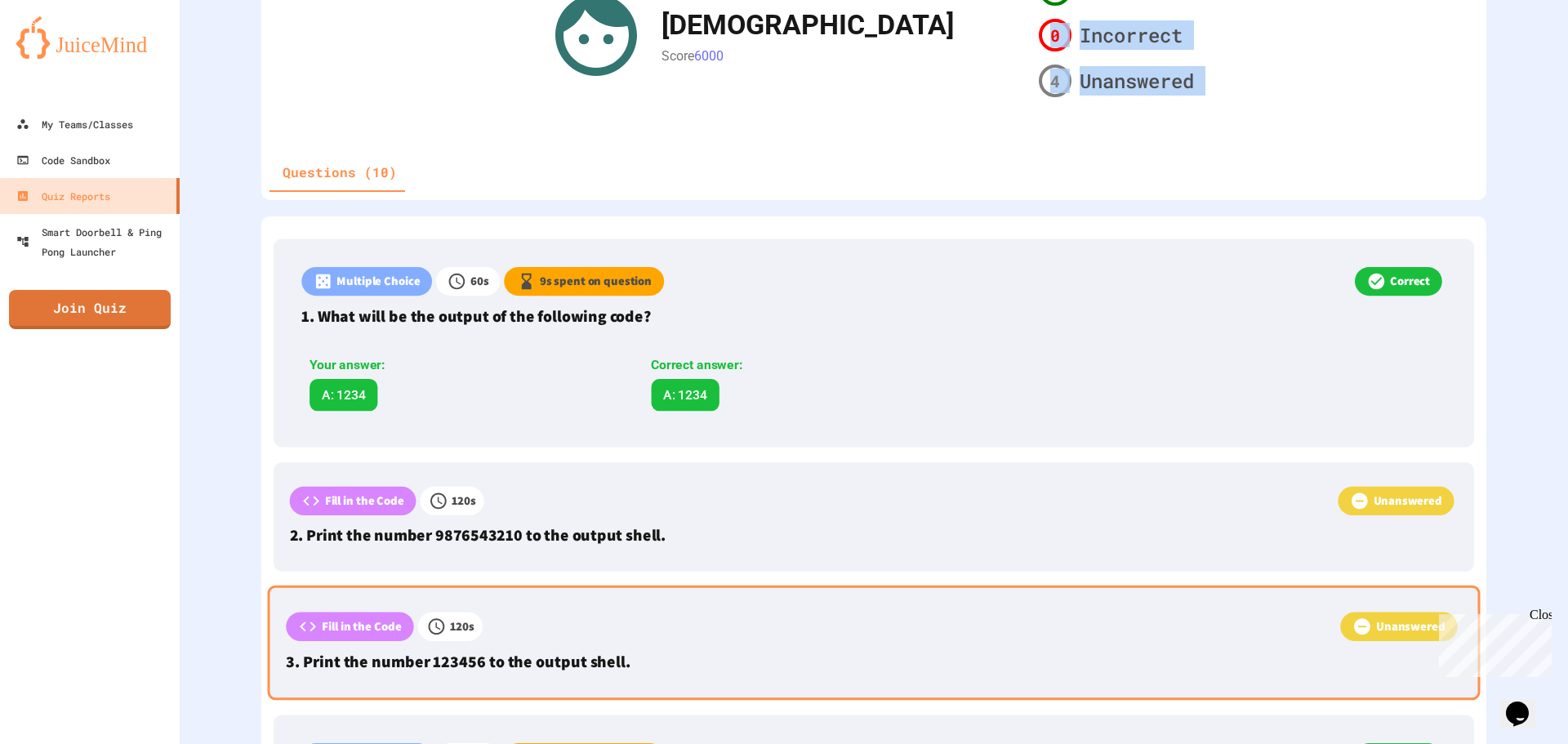
scroll to position [326, 0]
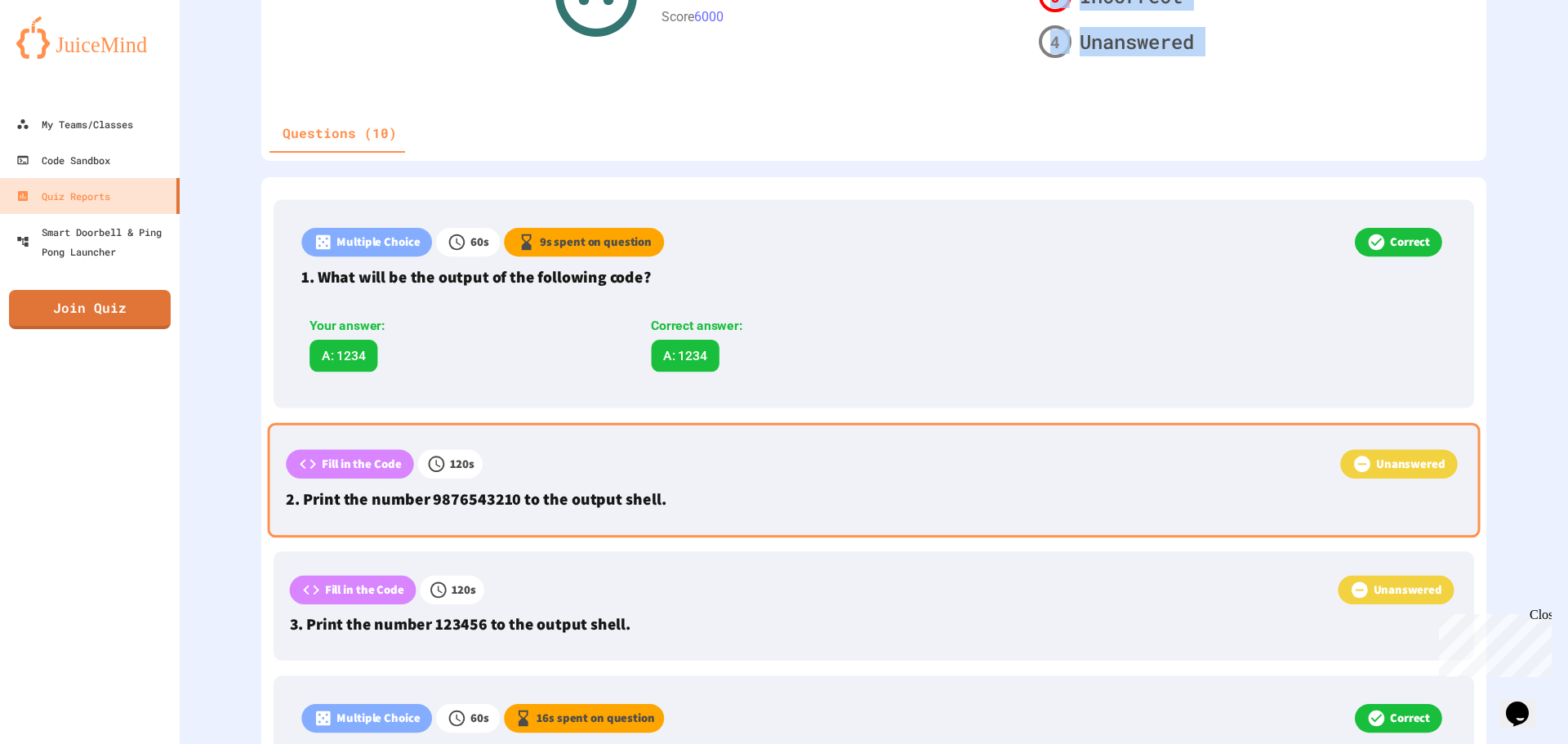
click at [1352, 465] on icon at bounding box center [1362, 464] width 20 height 20
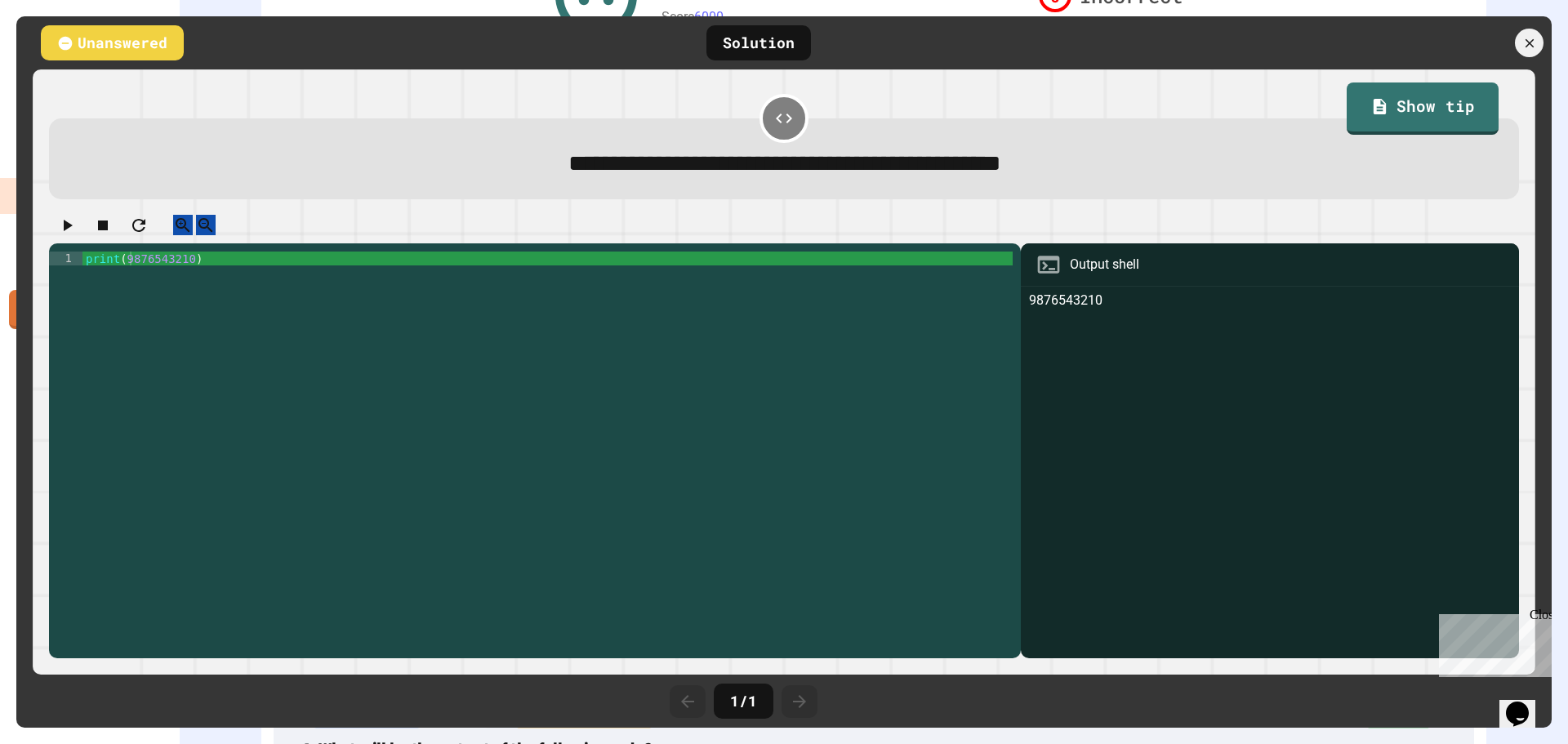
click at [218, 272] on div "print ( 9876543210 )" at bounding box center [548, 446] width 931 height 389
type textarea "**********"
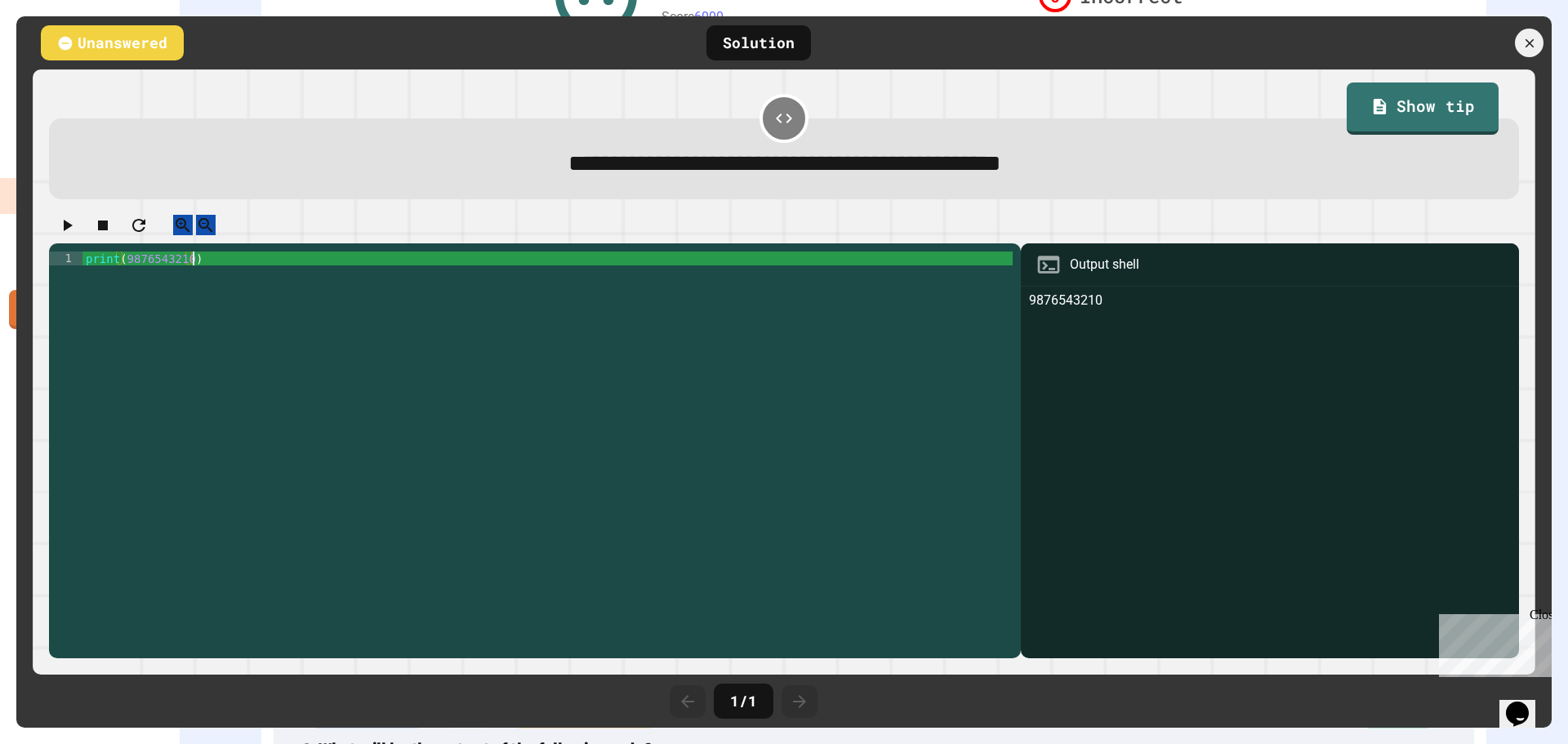
type textarea "**********"
click at [1524, 33] on div at bounding box center [1529, 43] width 34 height 34
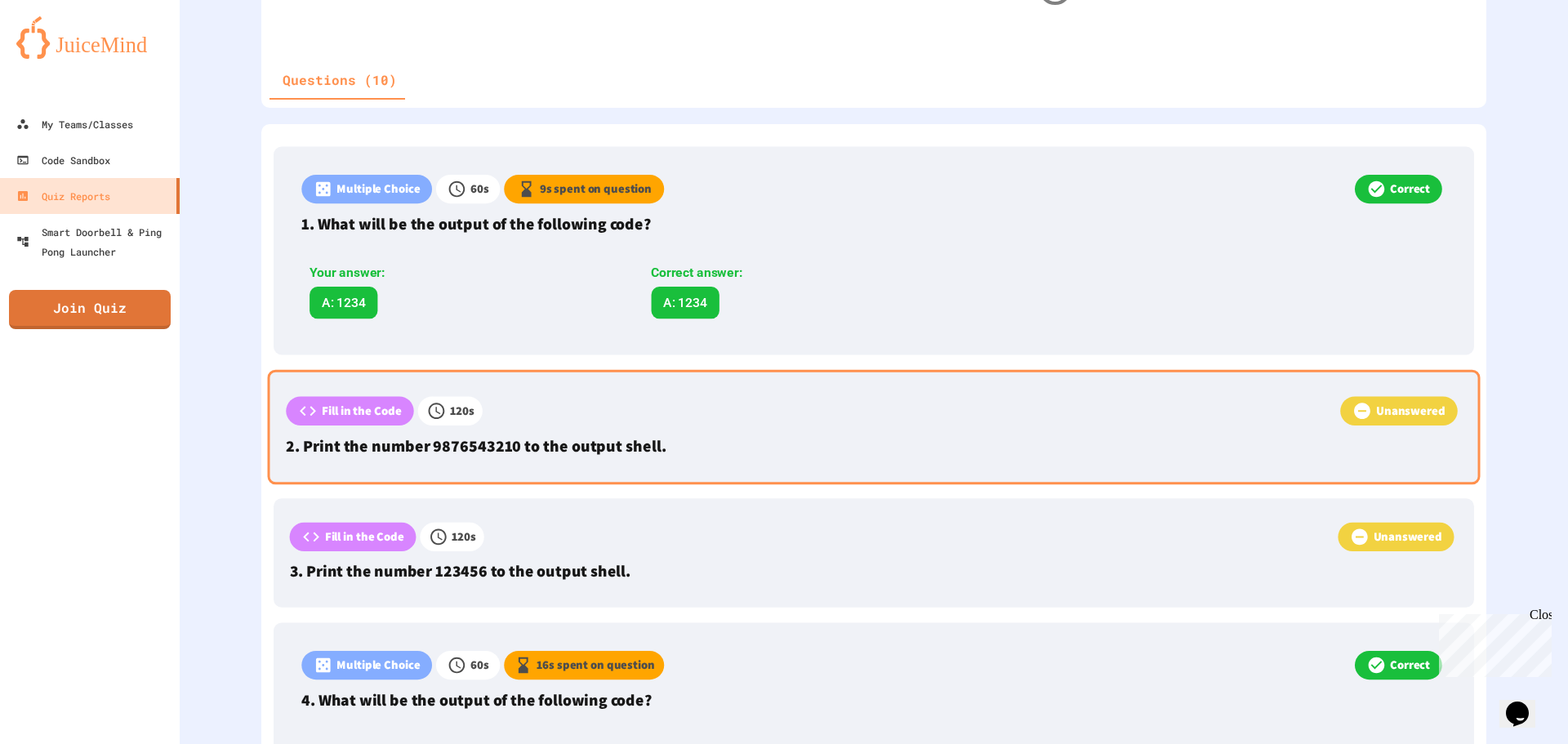
scroll to position [408, 0]
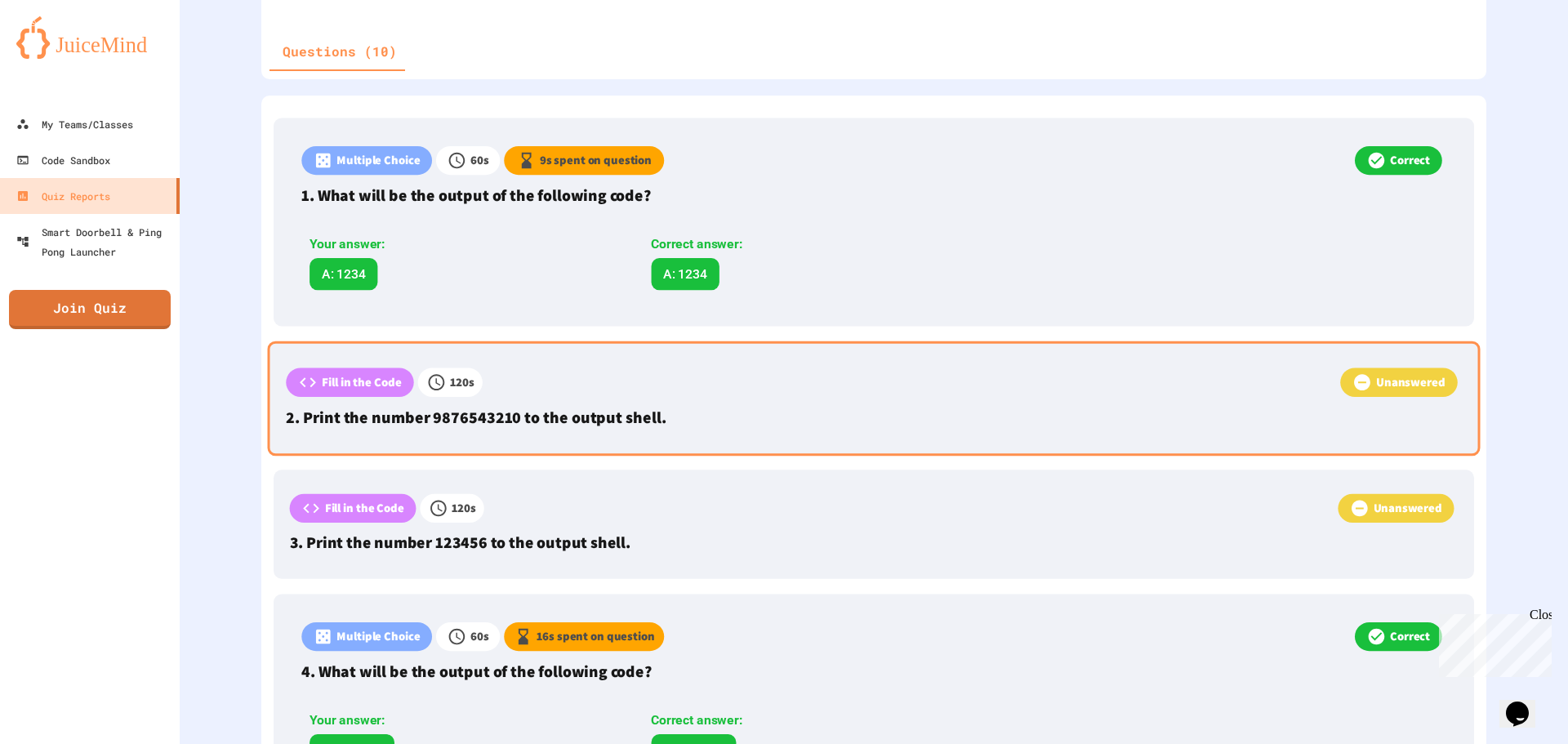
click at [384, 382] on p "Fill in the Code" at bounding box center [362, 382] width 80 height 18
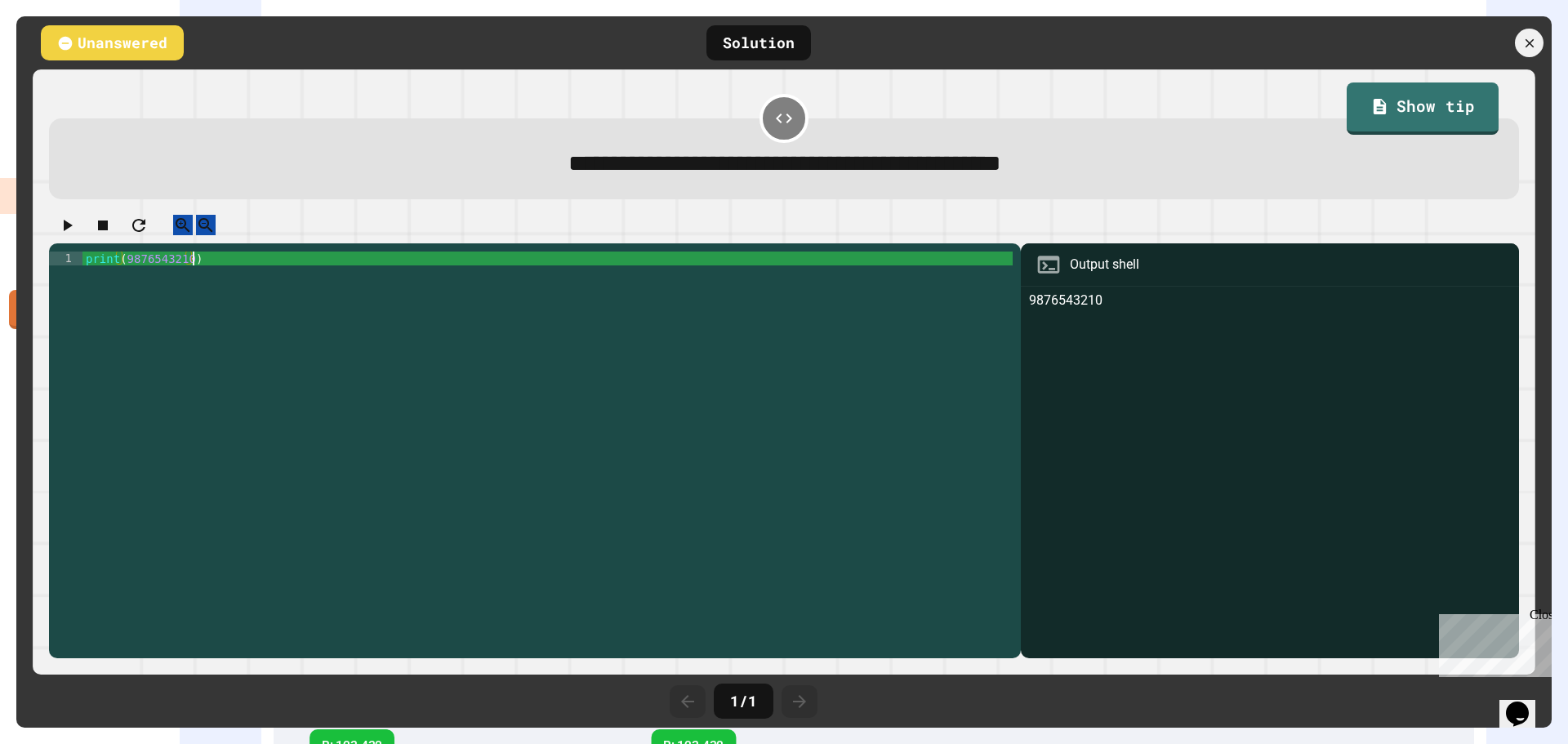
click at [202, 273] on div "print ( 9876543210 )" at bounding box center [548, 446] width 931 height 389
click at [1527, 41] on icon at bounding box center [1529, 43] width 10 height 10
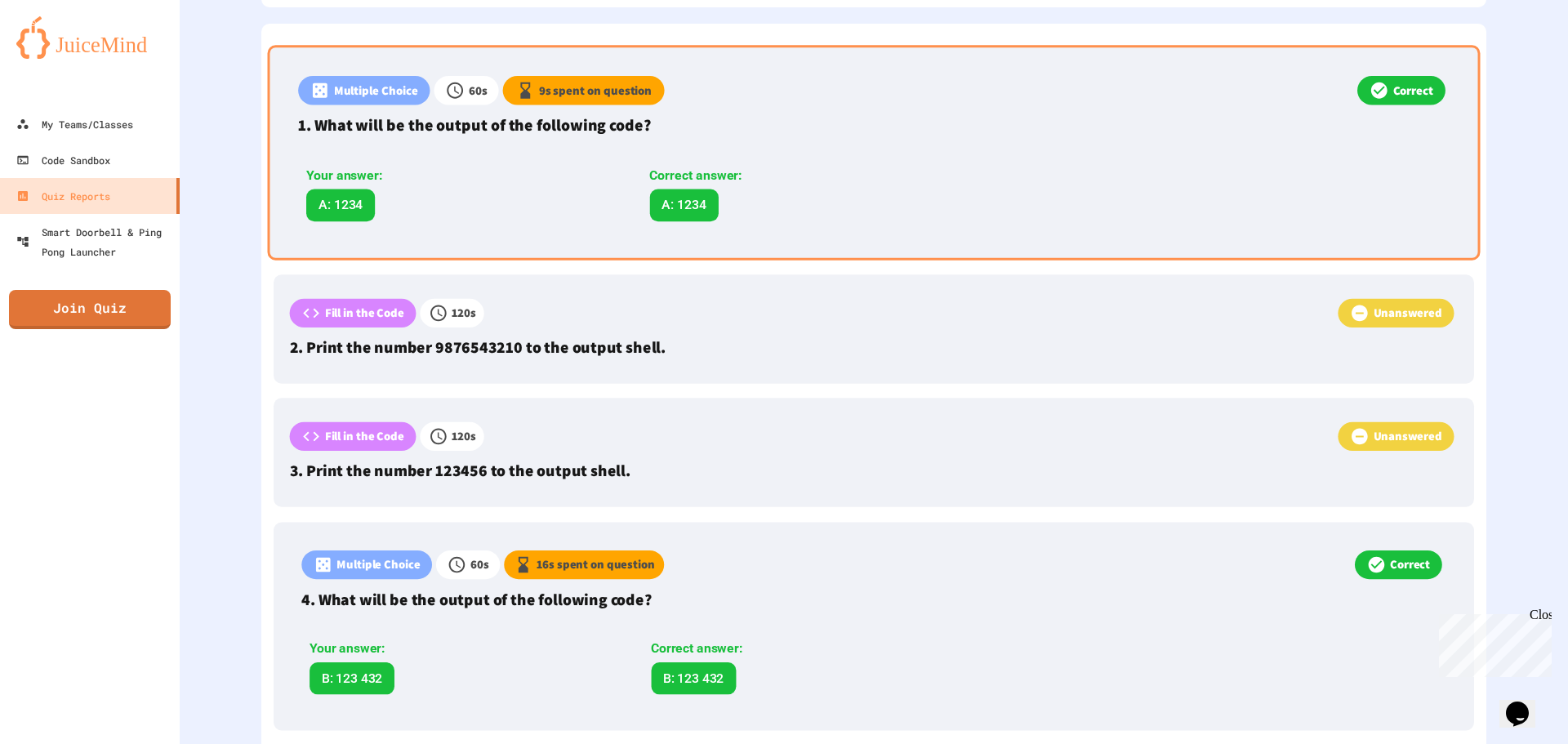
scroll to position [442, 0]
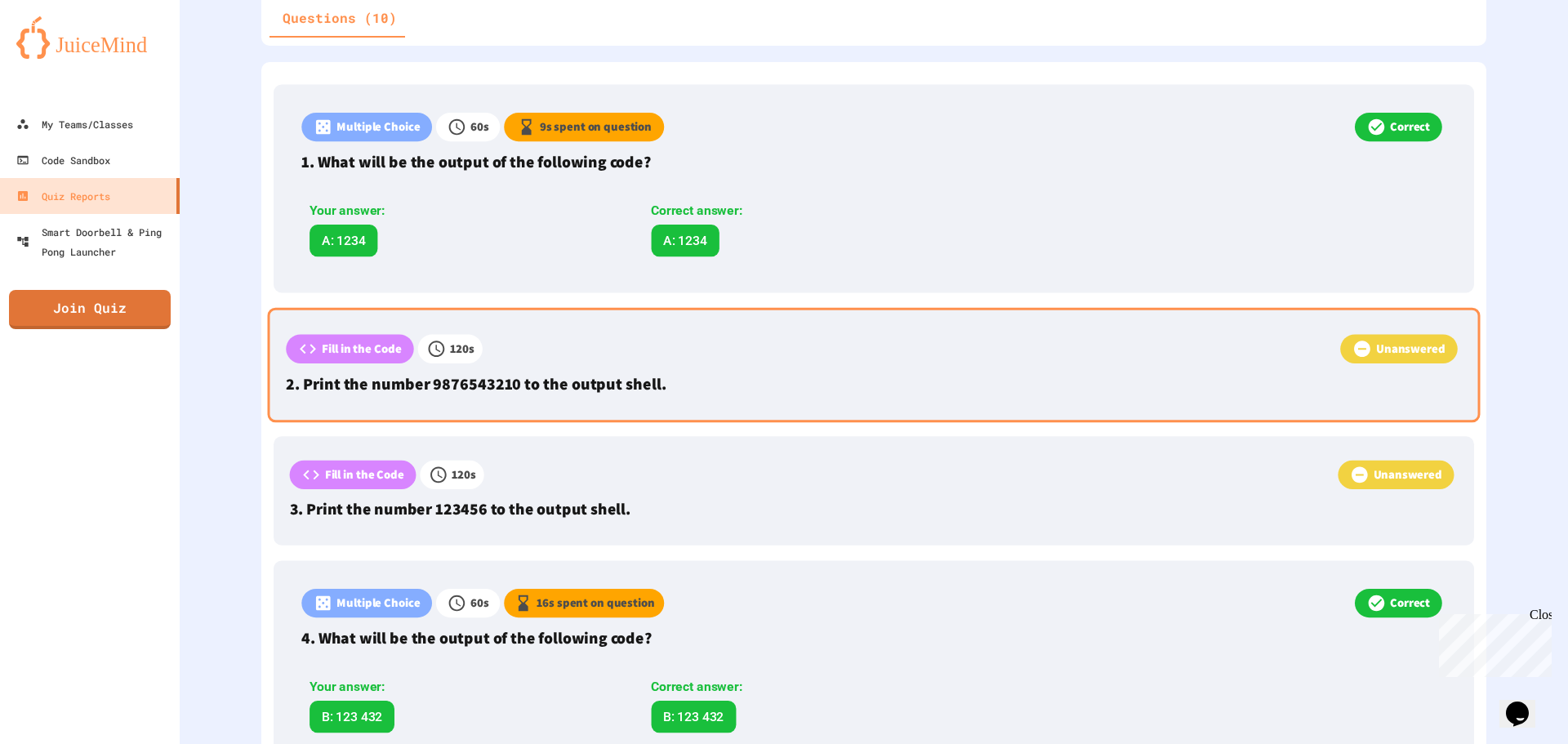
click at [469, 372] on p "2. Print the number 9876543210 to the output shell." at bounding box center [873, 384] width 1175 height 24
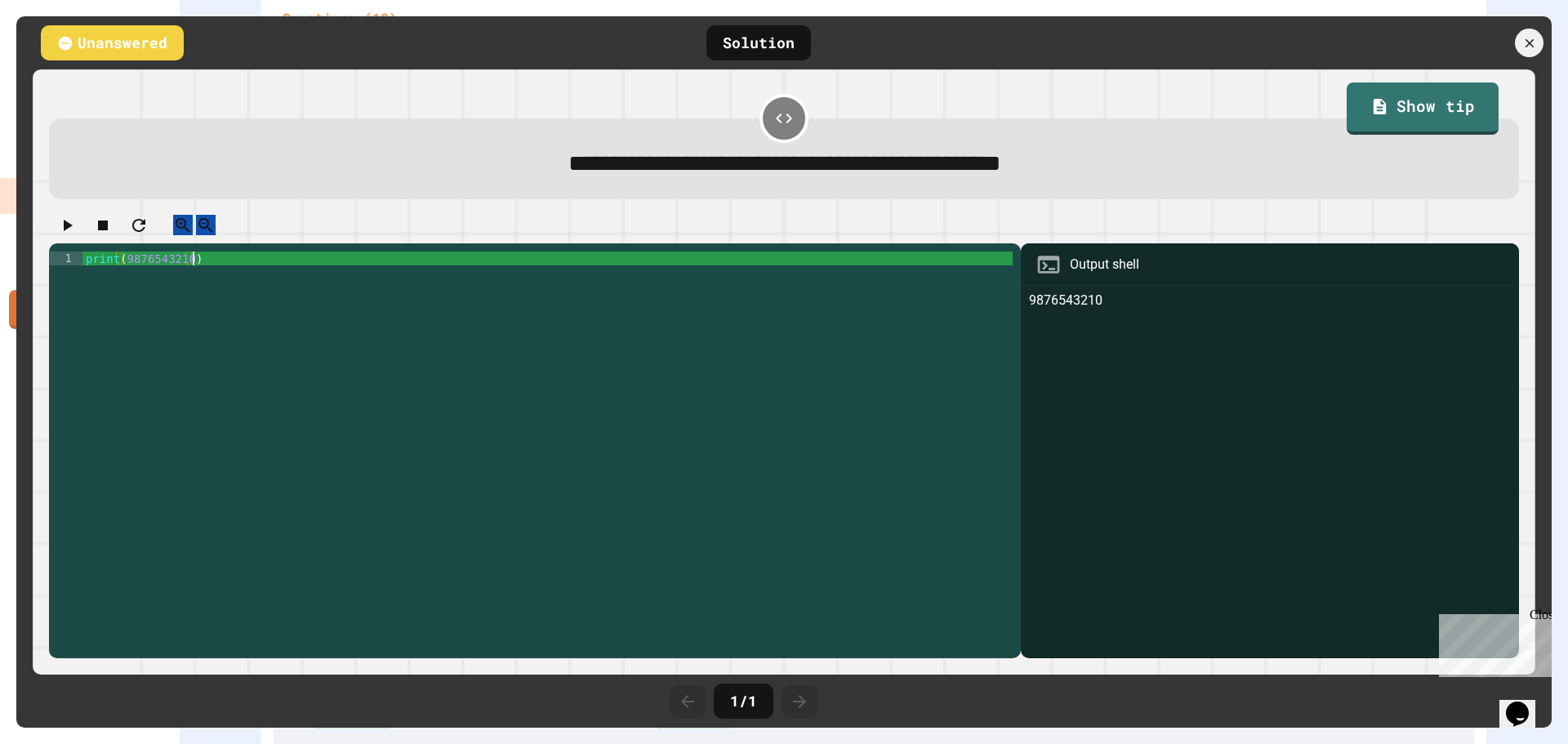
click at [211, 273] on div "print ( 9876543210 )" at bounding box center [548, 446] width 931 height 389
click at [71, 223] on button "button" at bounding box center [67, 225] width 20 height 20
click at [1042, 354] on div "9876543210" at bounding box center [1270, 474] width 482 height 368
click at [1524, 30] on div at bounding box center [1529, 43] width 32 height 32
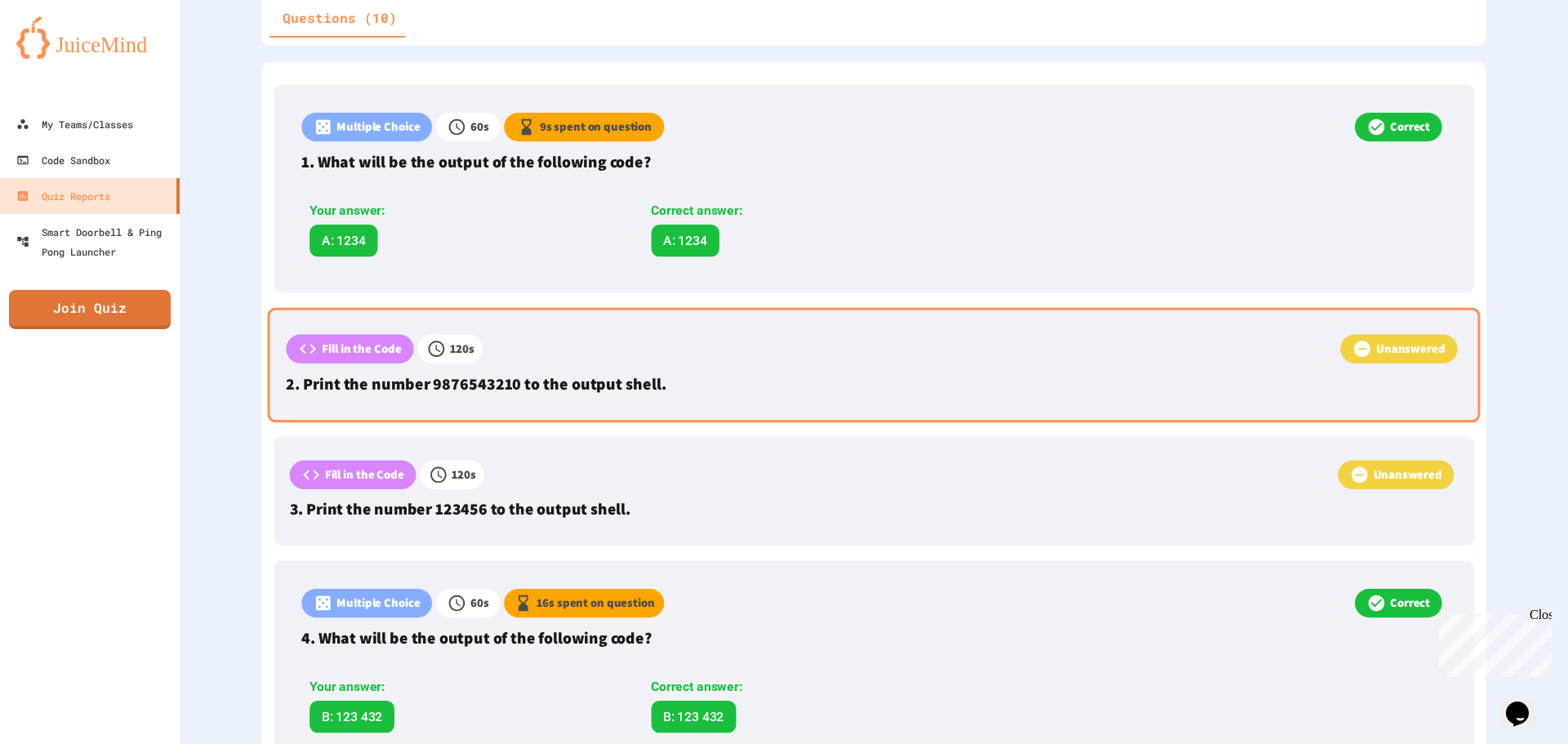
click at [370, 347] on p "Fill in the Code" at bounding box center [362, 348] width 80 height 18
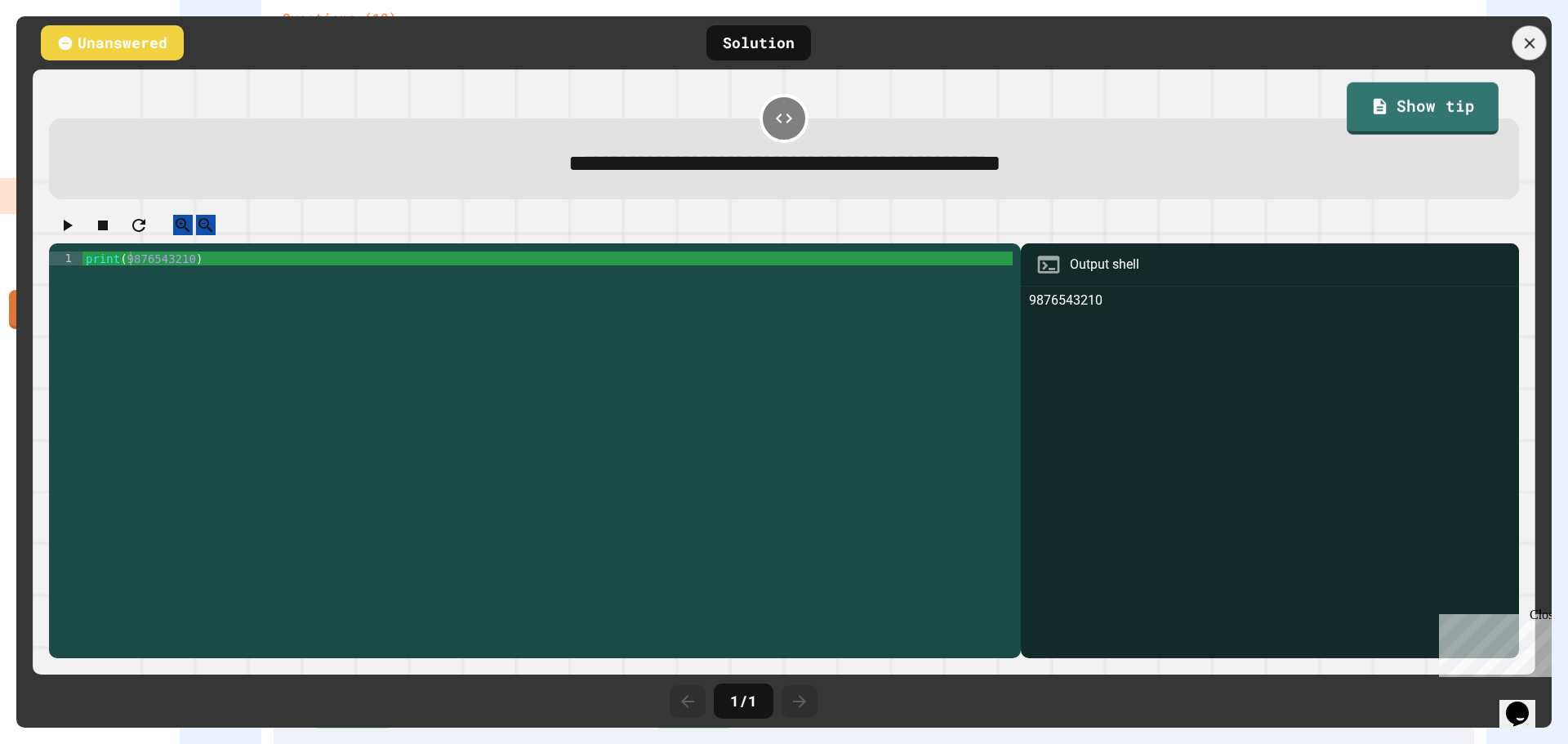
click at [1534, 34] on icon at bounding box center [1529, 43] width 18 height 18
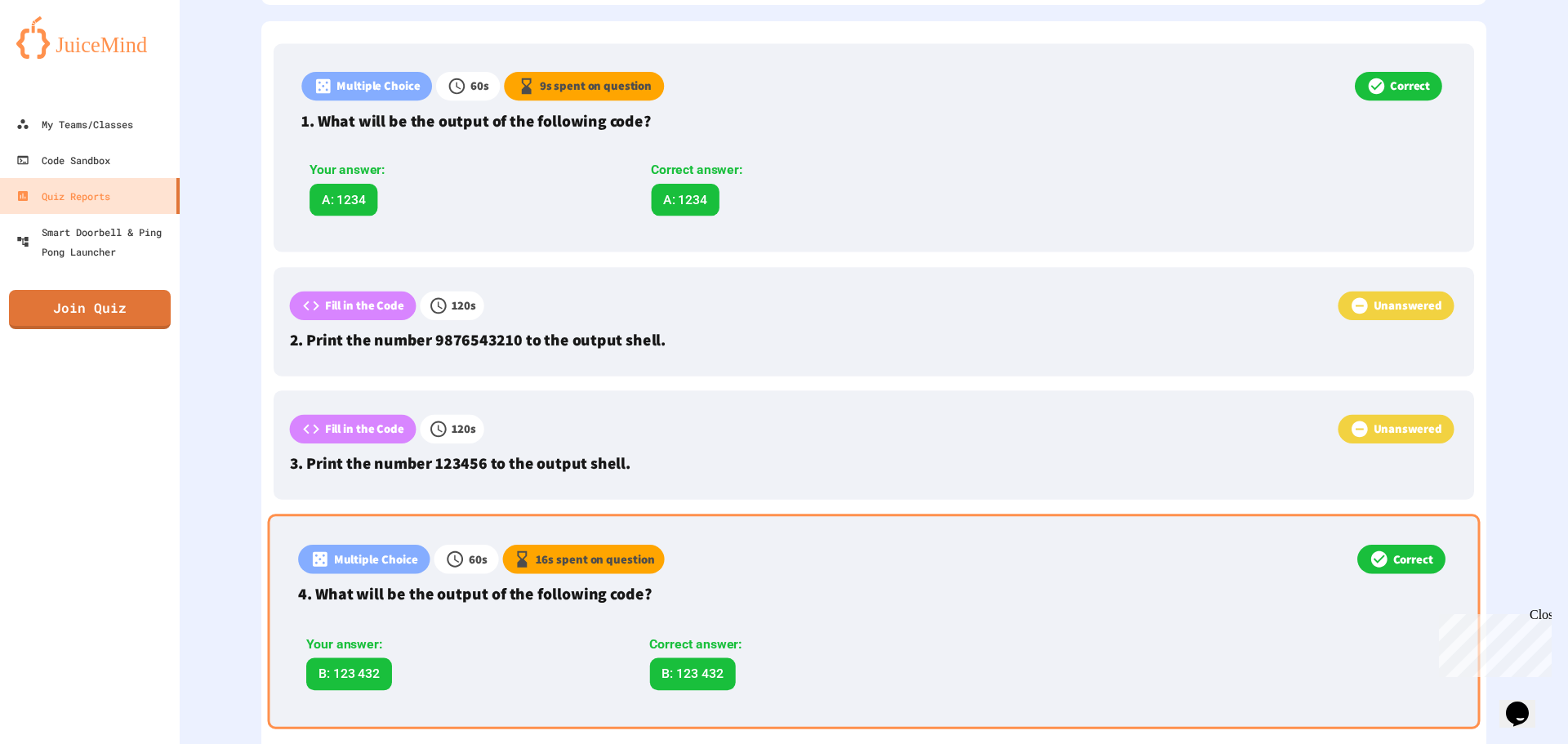
scroll to position [523, 0]
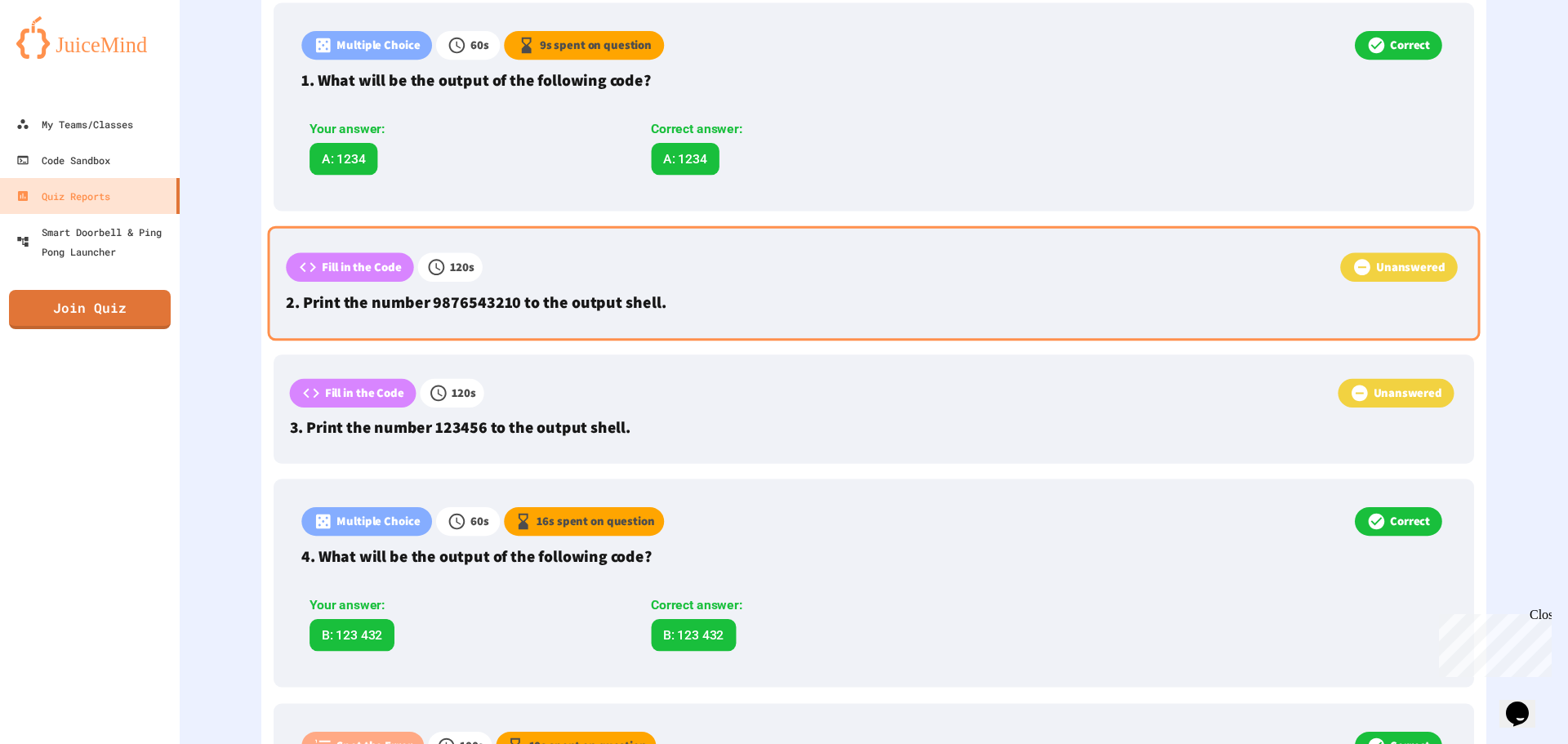
click at [377, 266] on p "Fill in the Code" at bounding box center [362, 267] width 80 height 18
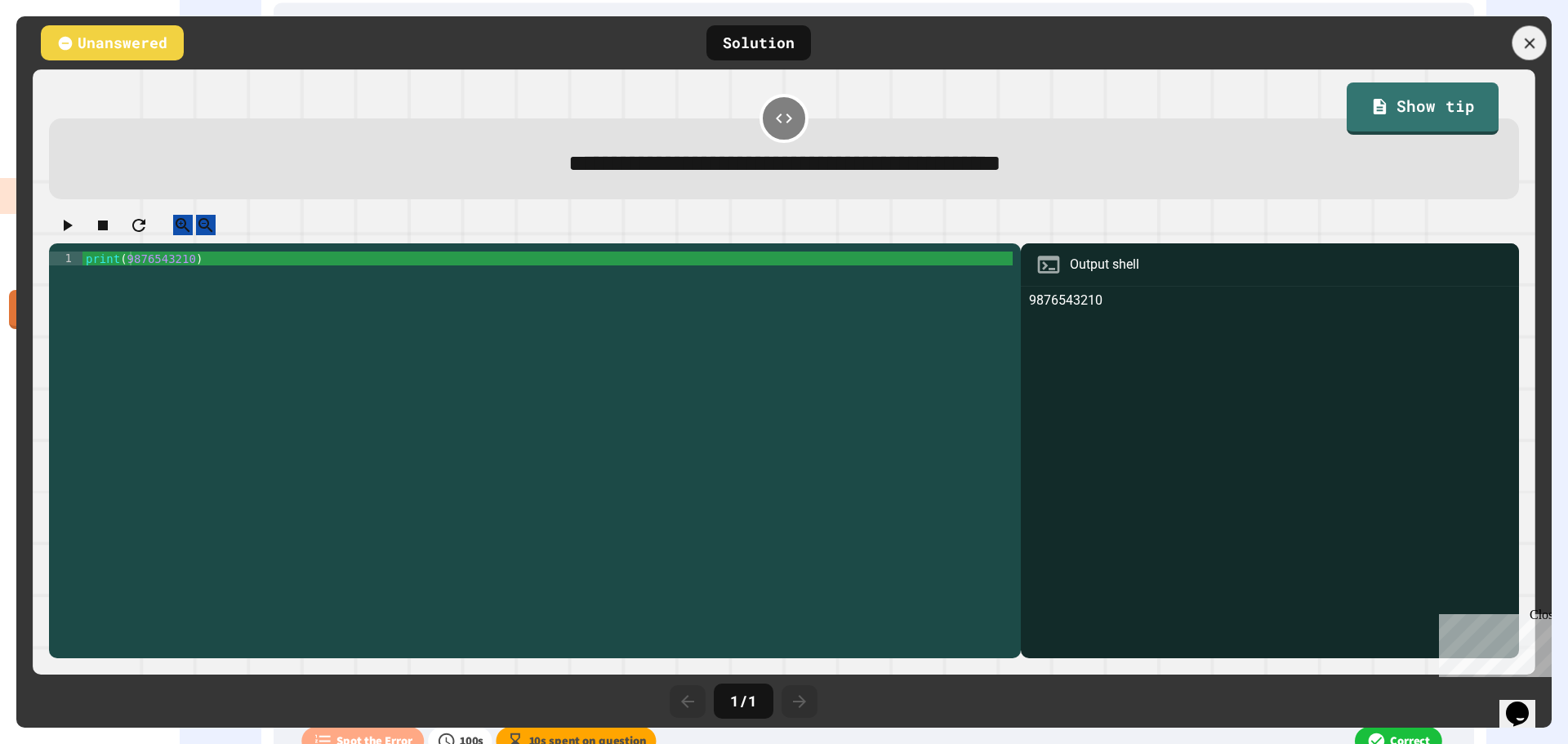
click at [1527, 37] on icon at bounding box center [1529, 43] width 18 height 18
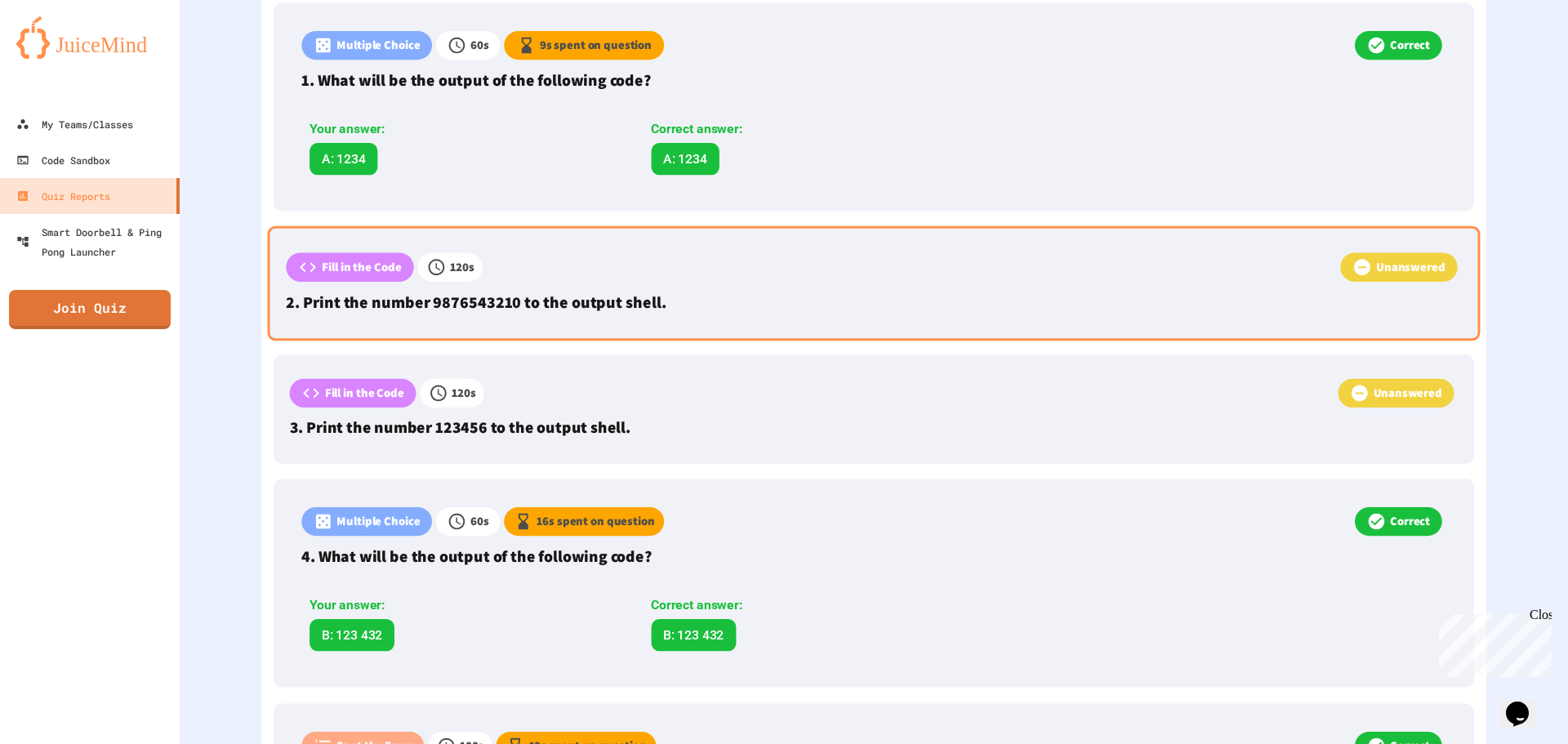
click at [345, 249] on div "Fill in the Code 120 s Unanswered 2. Print the number 9876543210 to the output …" at bounding box center [874, 284] width 1212 height 115
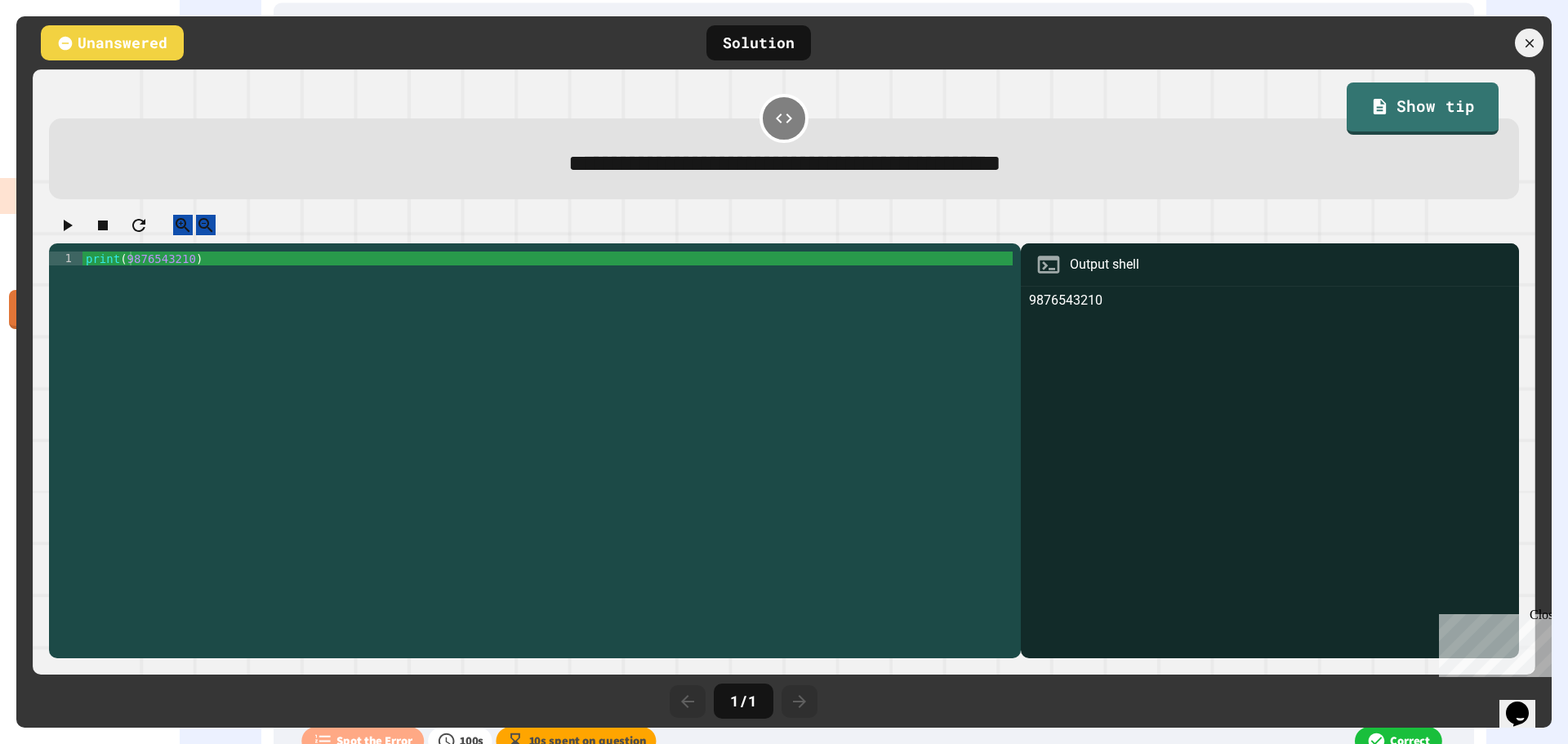
click at [186, 280] on div "print ( 9876543210 )" at bounding box center [548, 446] width 931 height 389
click at [198, 276] on div "print ( 9876543210 )" at bounding box center [548, 446] width 931 height 389
drag, startPoint x: 155, startPoint y: 66, endPoint x: 172, endPoint y: 55, distance: 20.2
click at [171, 55] on div "**********" at bounding box center [784, 372] width 1535 height 711
click at [1417, 97] on link "Show tip" at bounding box center [1422, 106] width 141 height 55
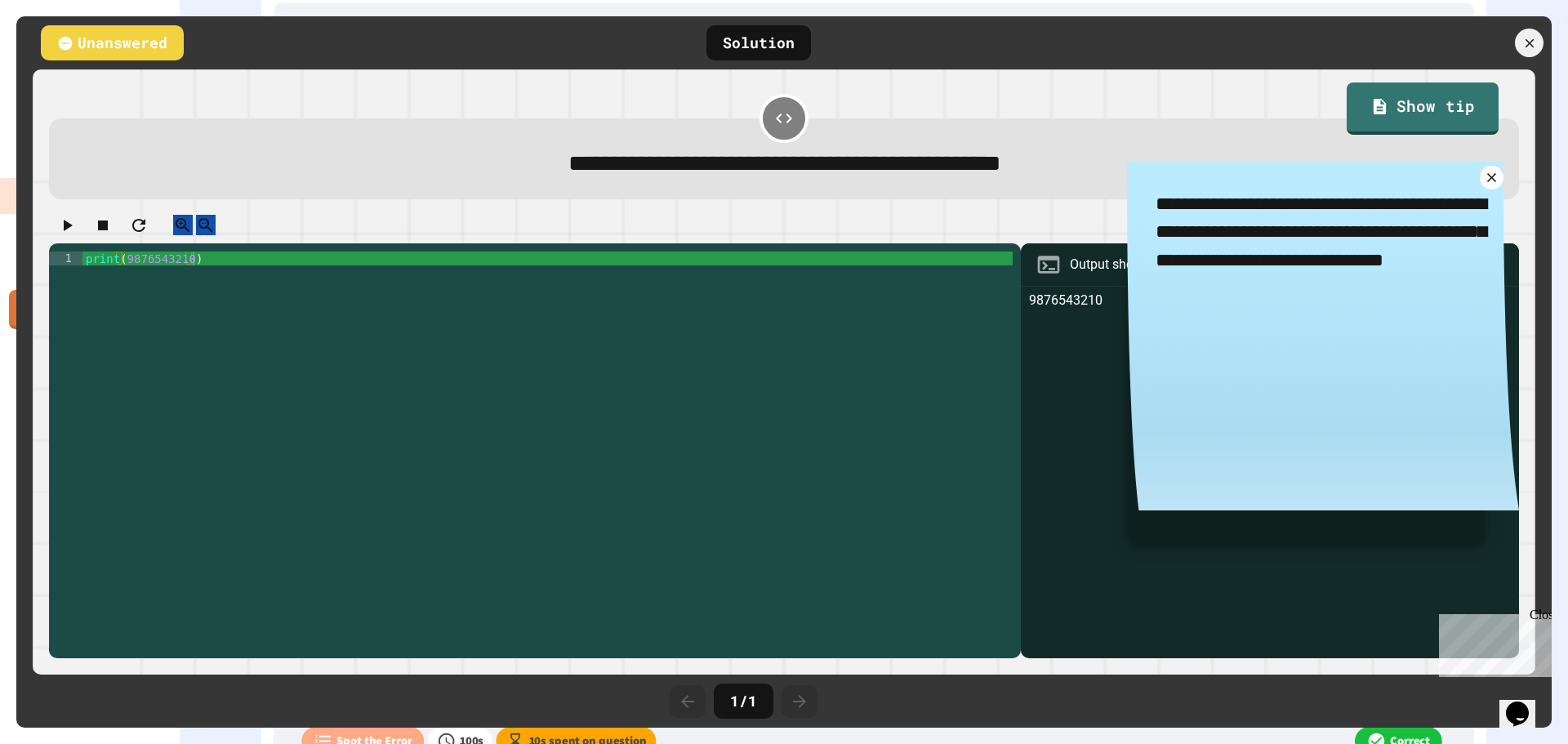
click at [185, 285] on div "print ( 9876543210 )" at bounding box center [548, 446] width 931 height 389
click at [135, 277] on div "print ( 9876543210 )" at bounding box center [548, 446] width 931 height 389
click at [126, 277] on div "print ( 9876543210 )" at bounding box center [548, 446] width 931 height 389
click at [124, 277] on div "print ( 9876543210 )" at bounding box center [548, 446] width 931 height 389
click at [122, 276] on div "print ( 9876543210 )" at bounding box center [548, 432] width 931 height 361
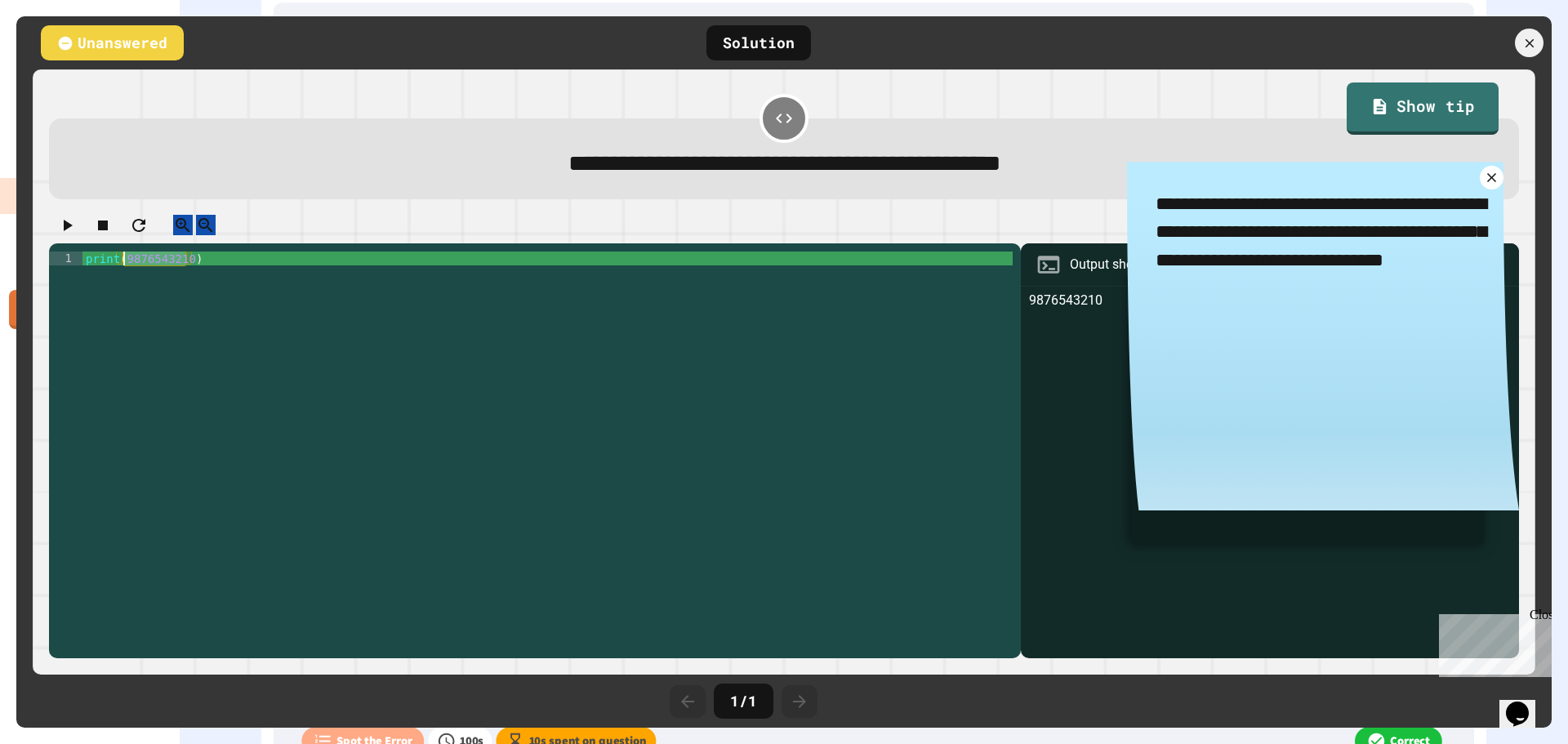
click at [122, 276] on div "print ( 9876543210 )" at bounding box center [548, 446] width 931 height 389
click at [122, 276] on div "print ( 9876543210 )" at bounding box center [548, 432] width 931 height 361
click at [514, 441] on div "print ( 9876543210 )" at bounding box center [548, 446] width 931 height 389
drag, startPoint x: 861, startPoint y: 419, endPoint x: 843, endPoint y: 454, distance: 39.4
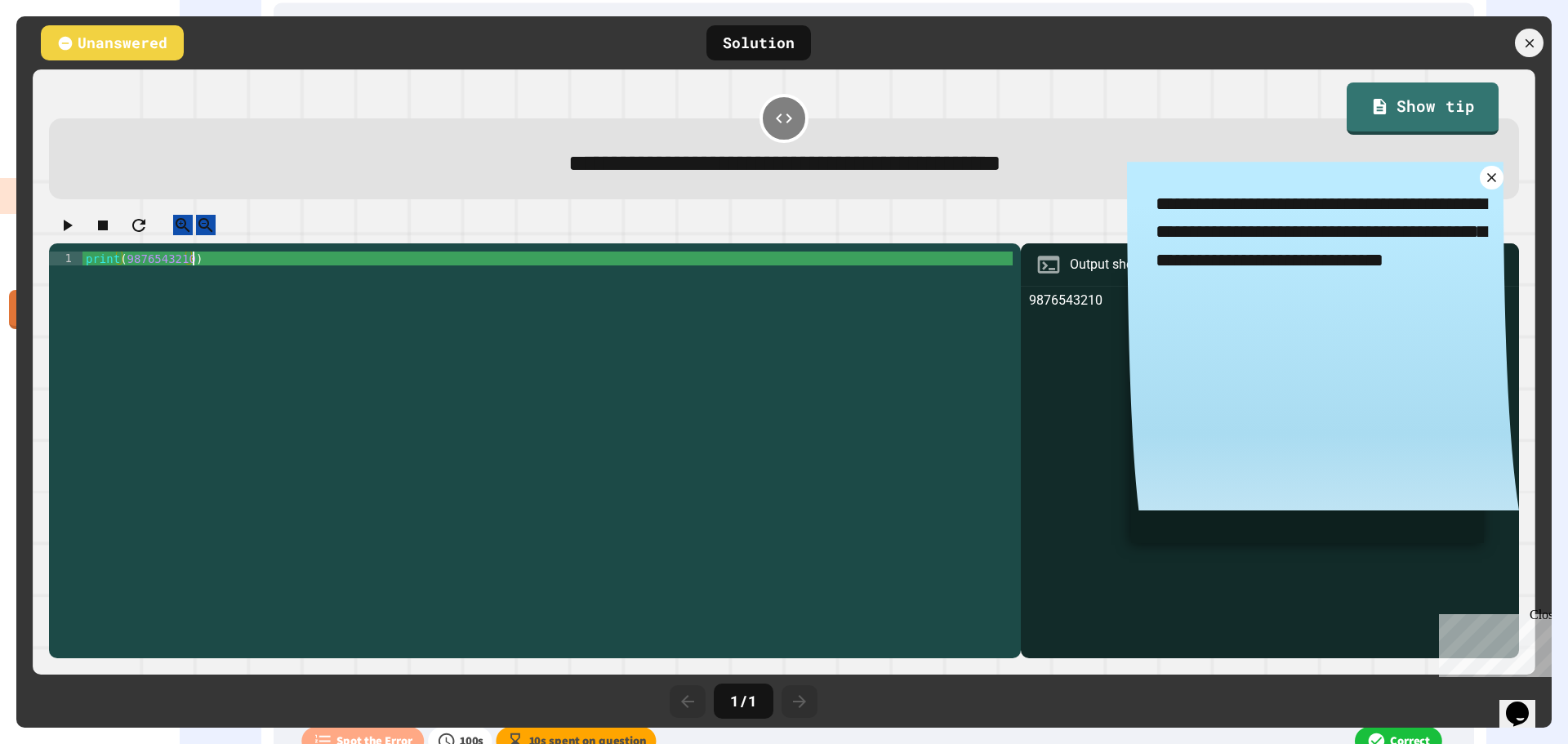
click at [859, 424] on div "print ( 9876543210 )" at bounding box center [548, 446] width 931 height 389
click at [848, 458] on div "print ( 9876543210 )" at bounding box center [548, 446] width 931 height 389
type textarea "**********"
click at [1486, 178] on icon at bounding box center [1491, 178] width 10 height 10
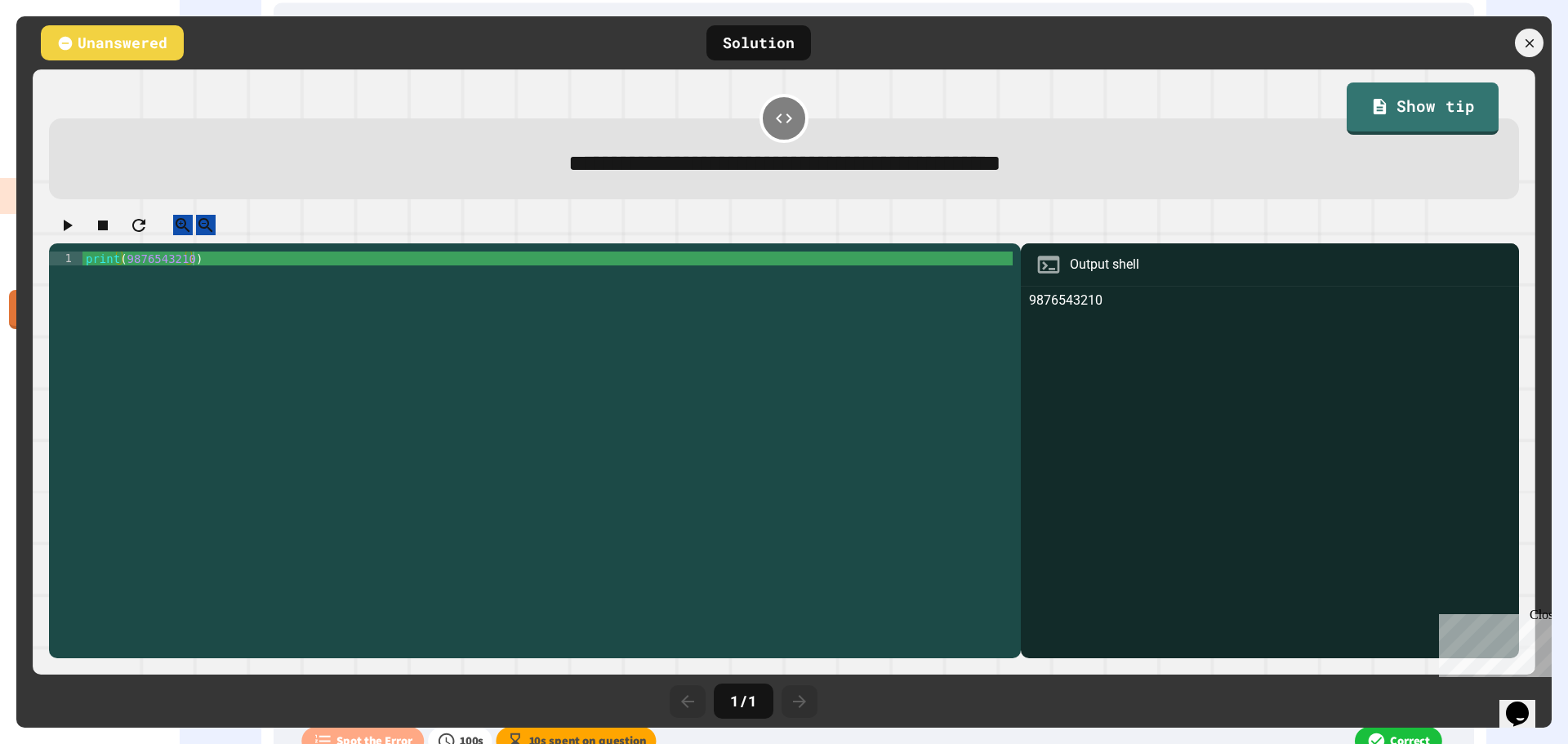
click at [1292, 342] on div "9876543210" at bounding box center [1270, 474] width 482 height 368
click at [195, 271] on div "print ( 9876543210 )" at bounding box center [548, 446] width 931 height 389
click at [1530, 33] on div at bounding box center [1529, 43] width 34 height 34
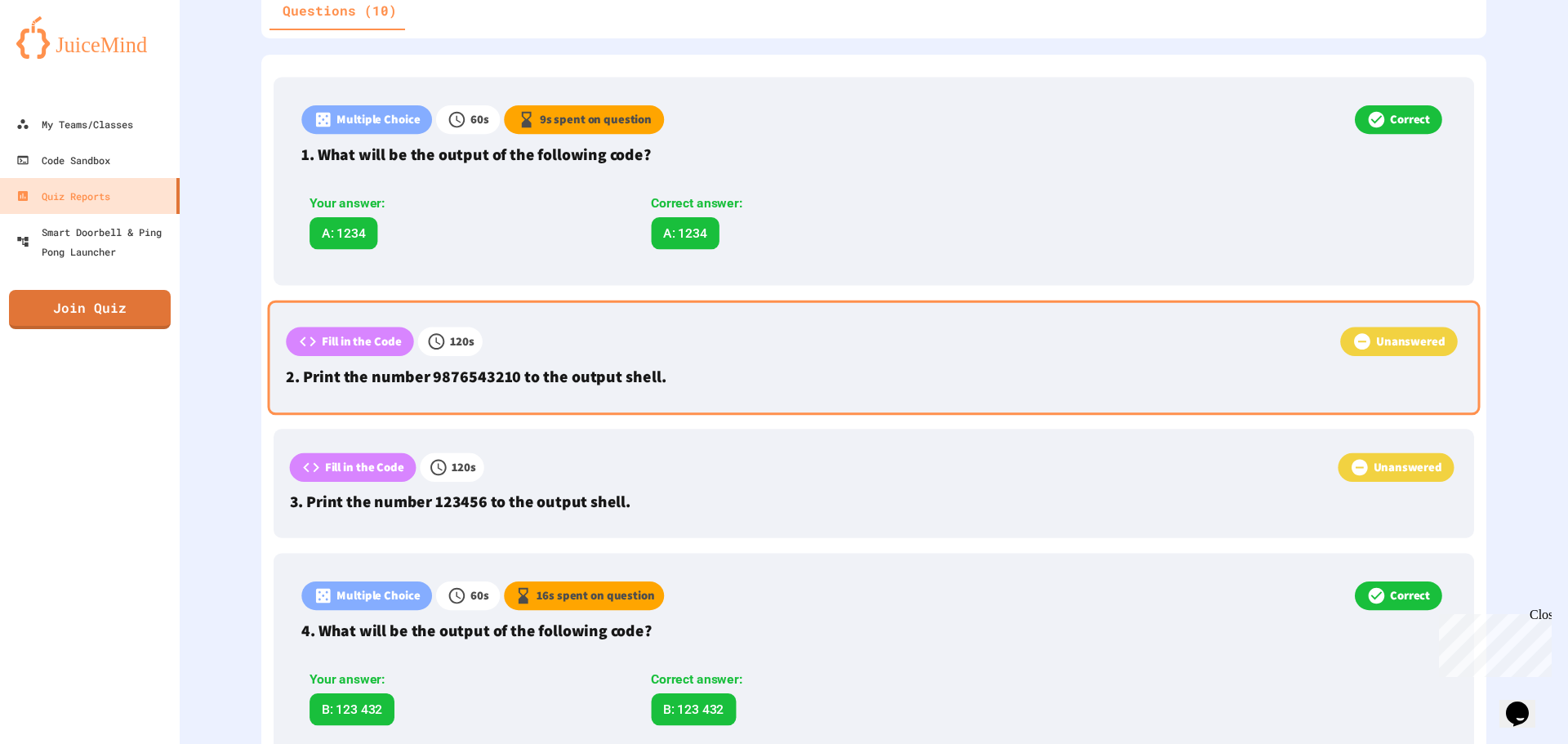
scroll to position [408, 0]
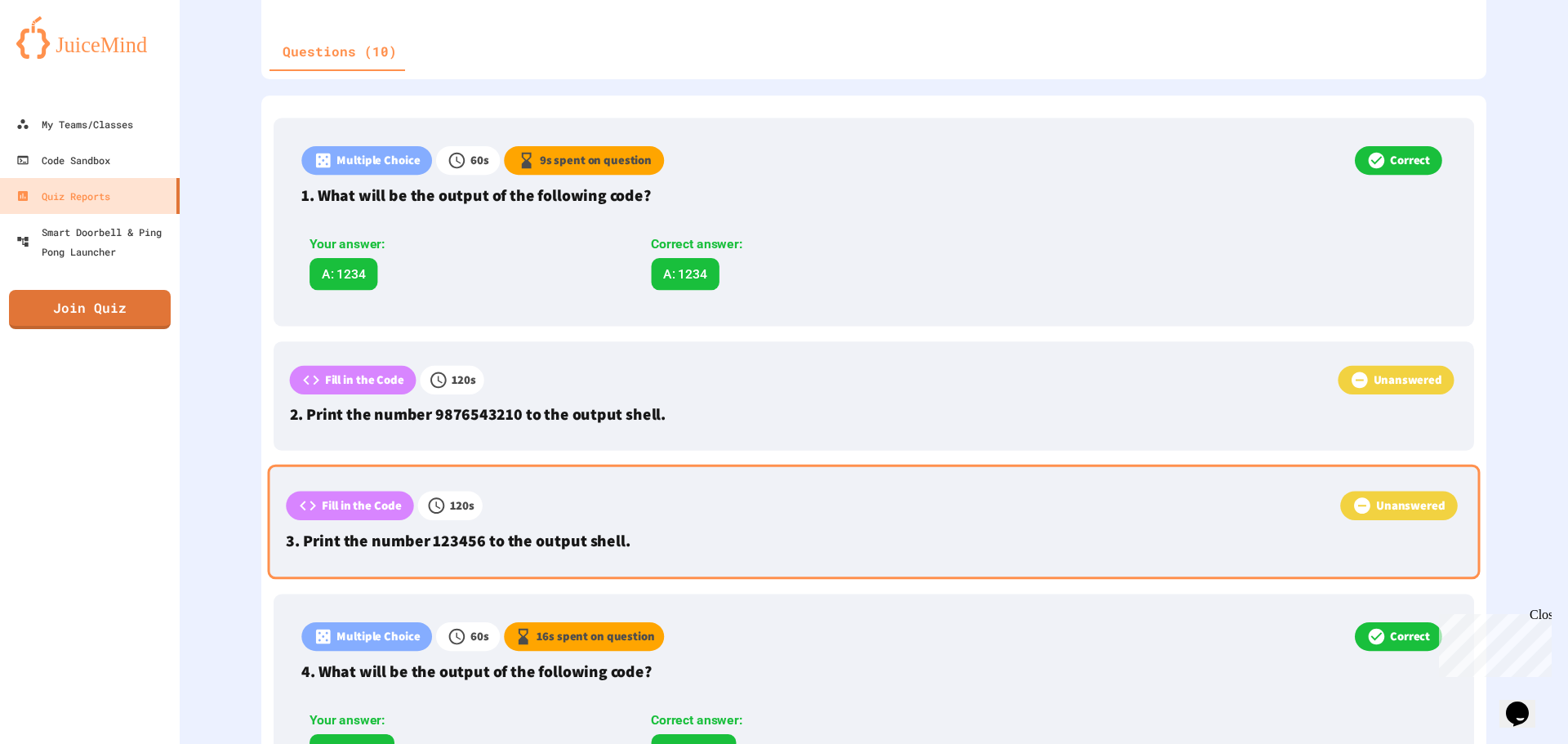
click at [1311, 500] on div "Unanswered" at bounding box center [972, 507] width 979 height 33
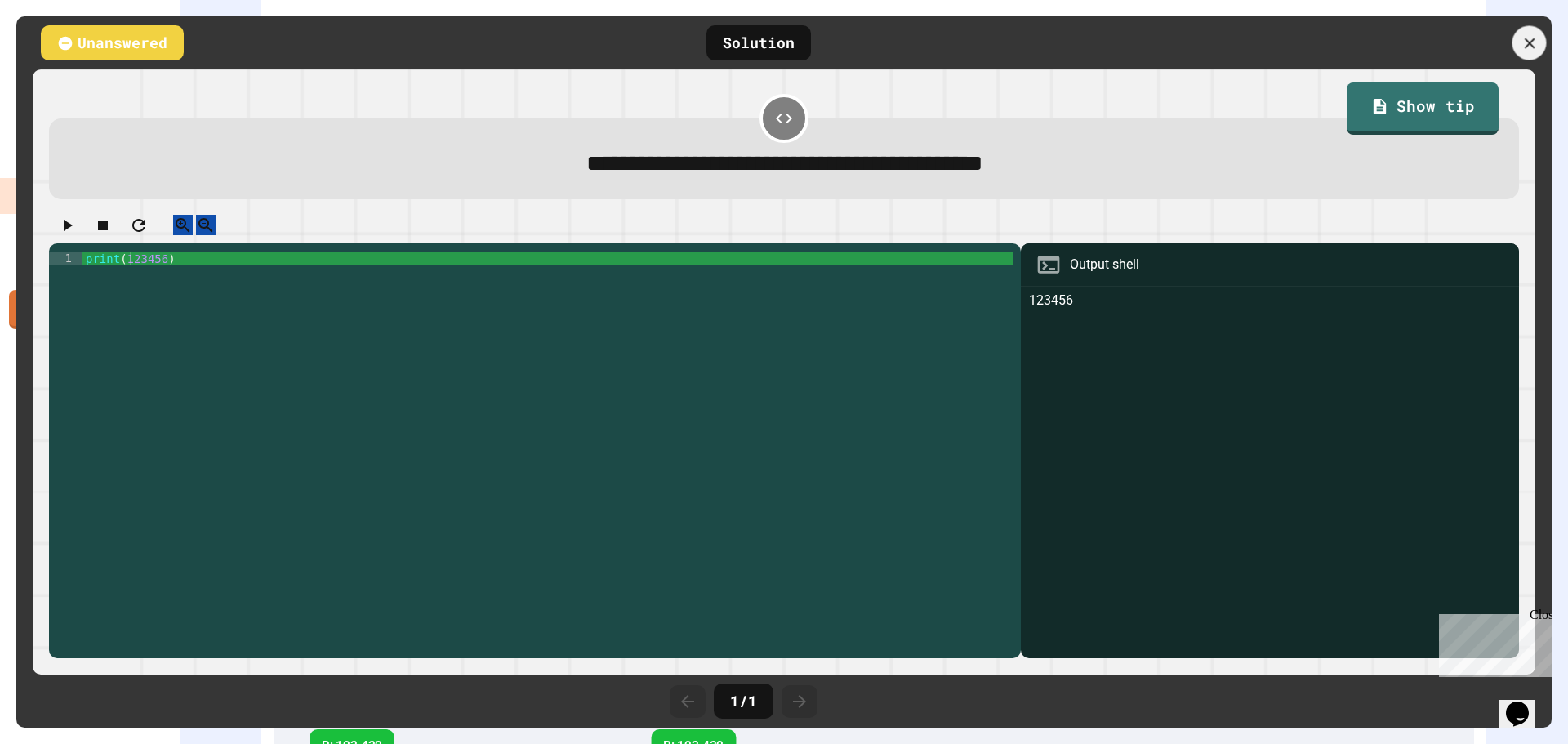
click at [1535, 37] on icon at bounding box center [1529, 43] width 18 height 18
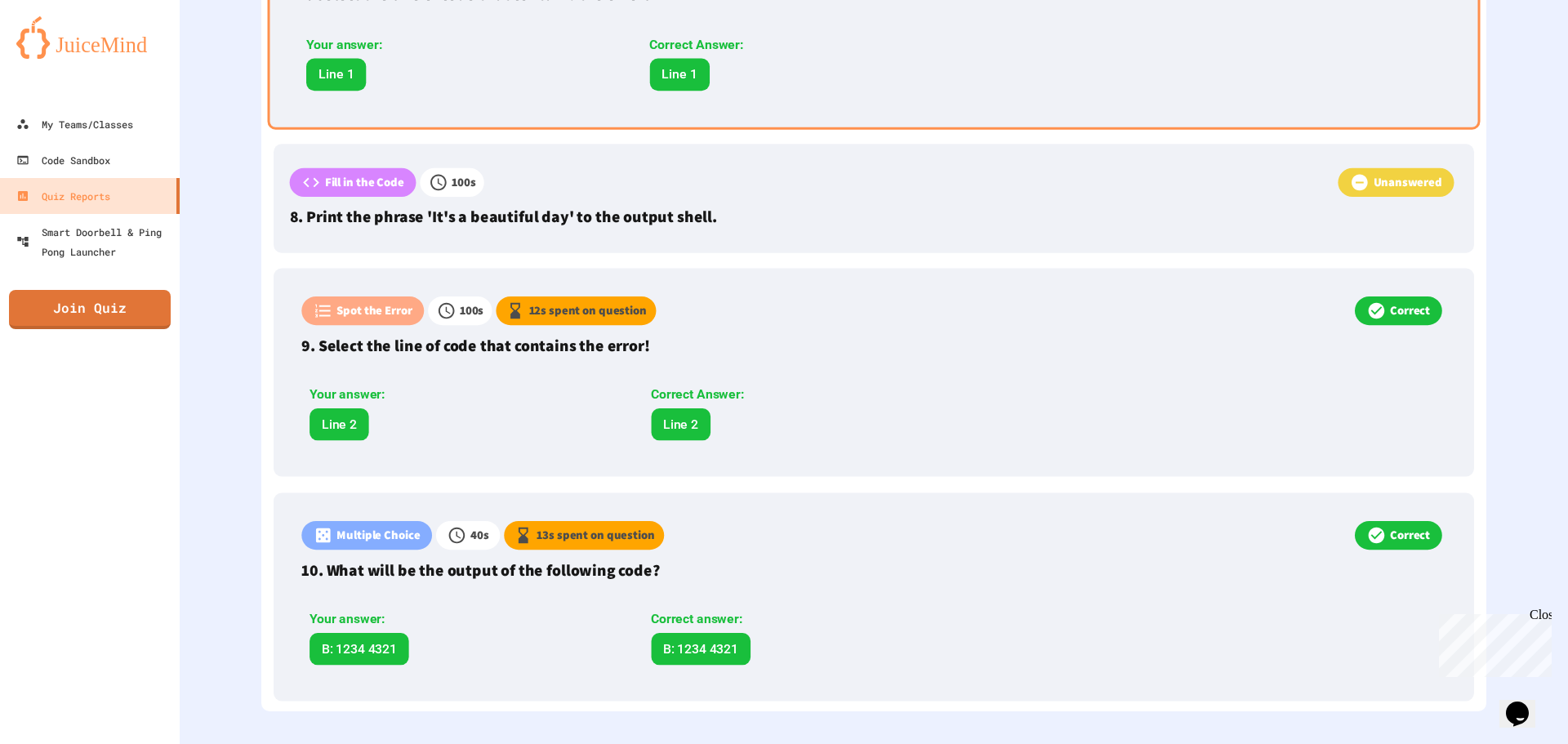
scroll to position [1662, 0]
